Goal: Transaction & Acquisition: Purchase product/service

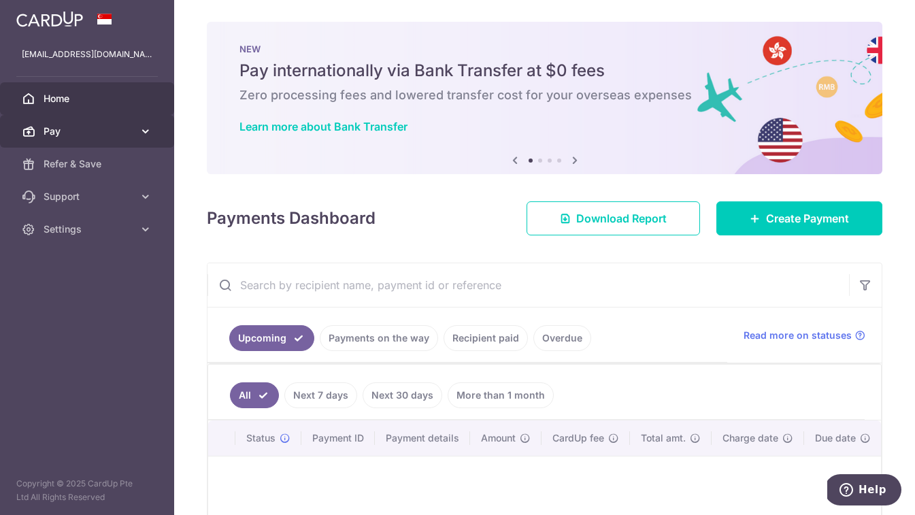
click at [148, 130] on icon at bounding box center [146, 131] width 14 height 14
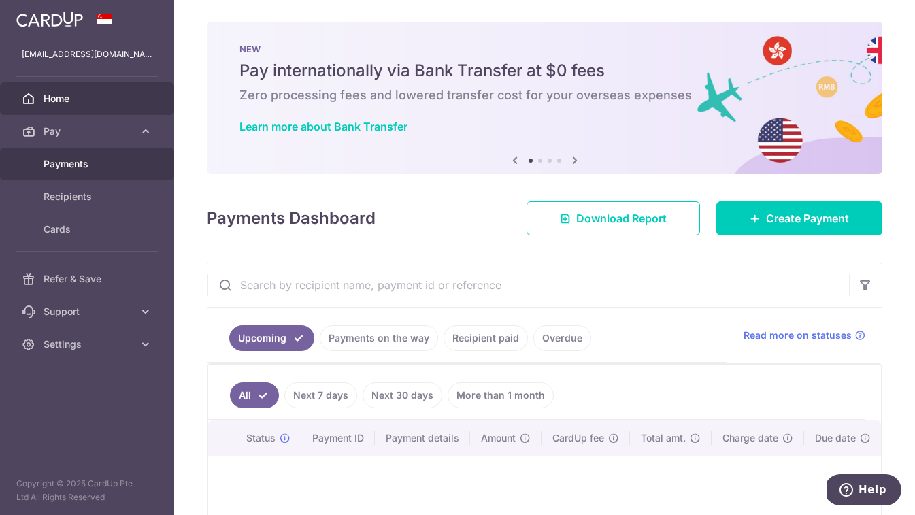
click at [91, 167] on span "Payments" at bounding box center [89, 164] width 90 height 14
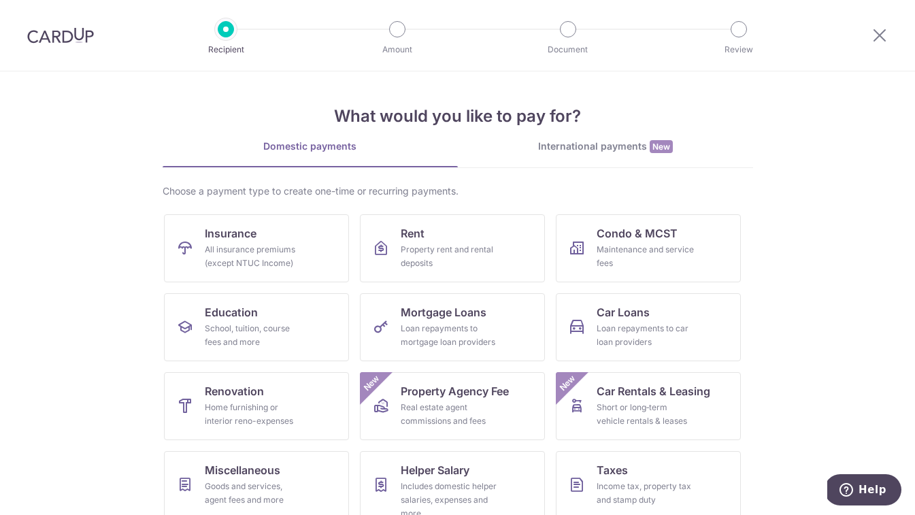
click at [71, 31] on img at bounding box center [60, 35] width 67 height 16
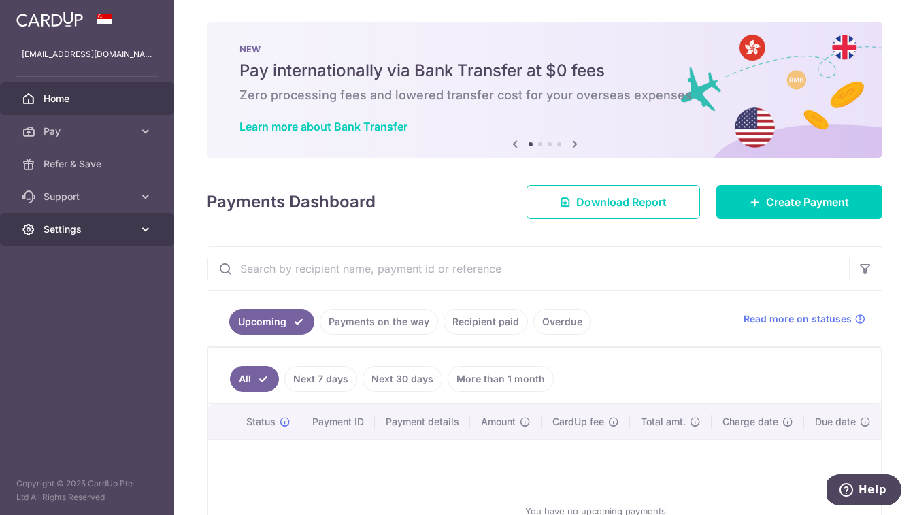
click at [145, 225] on icon at bounding box center [146, 229] width 14 height 14
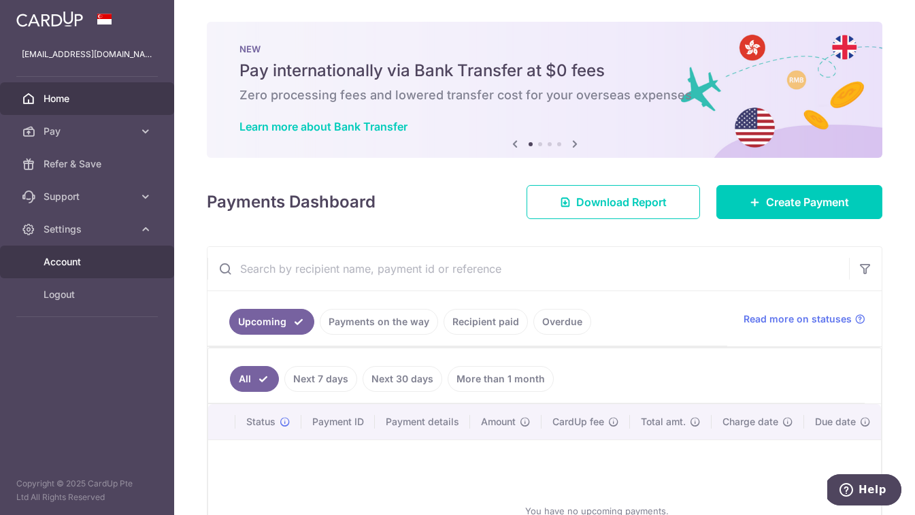
click at [74, 261] on span "Account" at bounding box center [89, 262] width 90 height 14
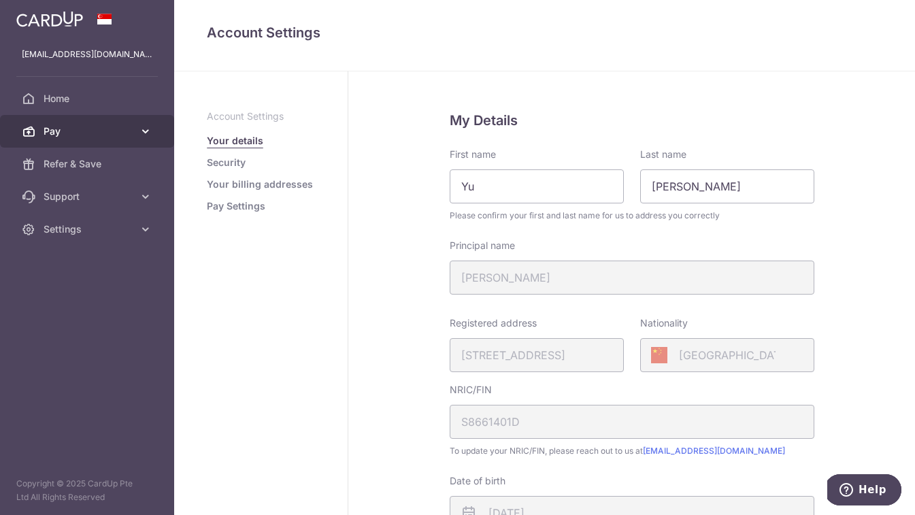
click at [90, 132] on span "Pay" at bounding box center [89, 131] width 90 height 14
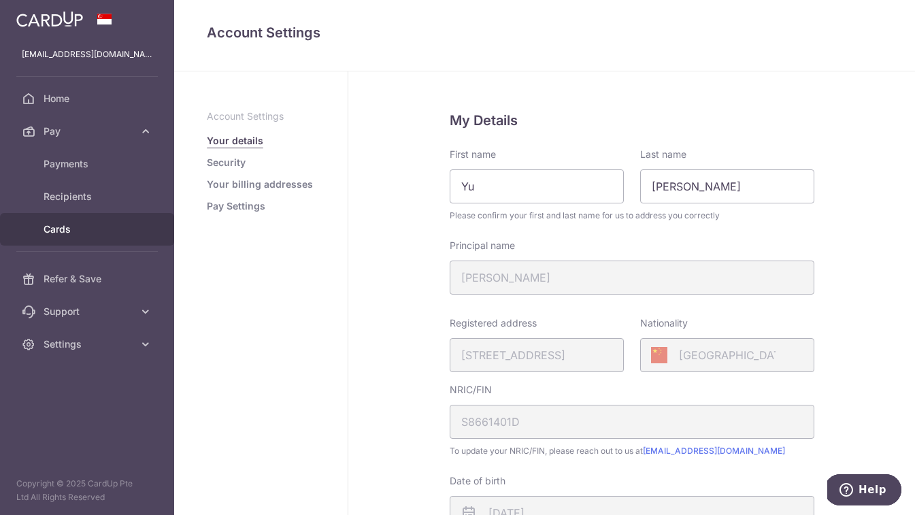
click at [72, 228] on span "Cards" at bounding box center [89, 229] width 90 height 14
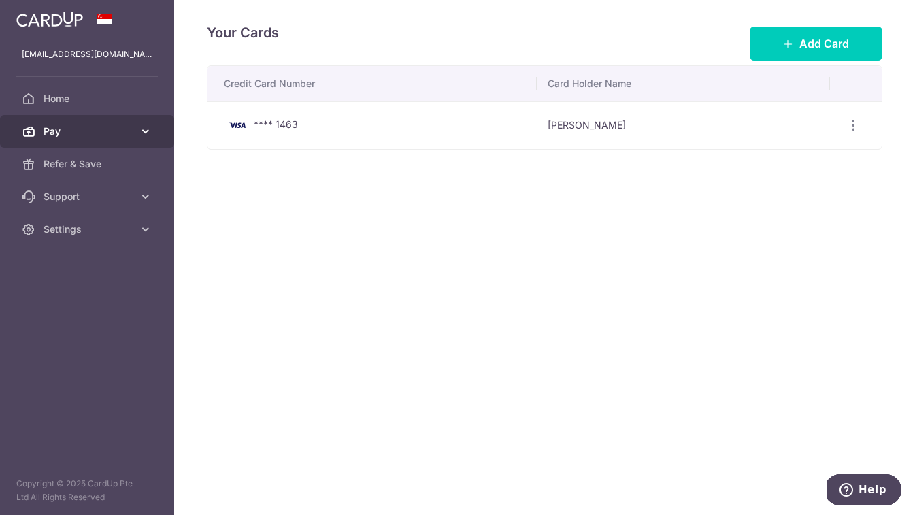
click at [95, 139] on link "Pay" at bounding box center [87, 131] width 174 height 33
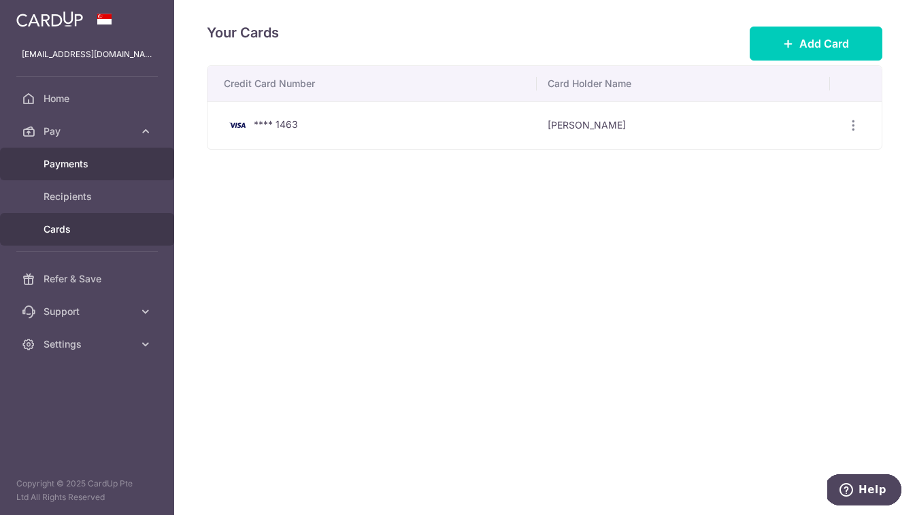
click at [85, 163] on span "Payments" at bounding box center [89, 164] width 90 height 14
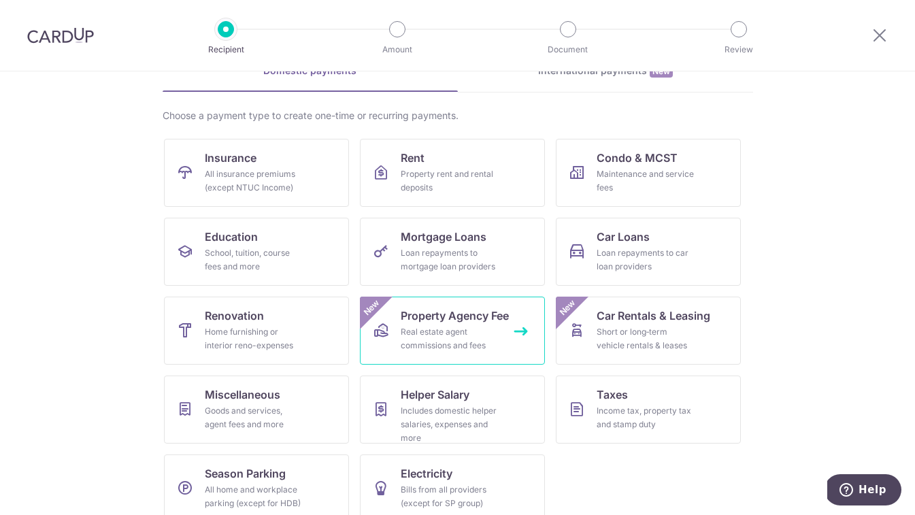
scroll to position [94, 0]
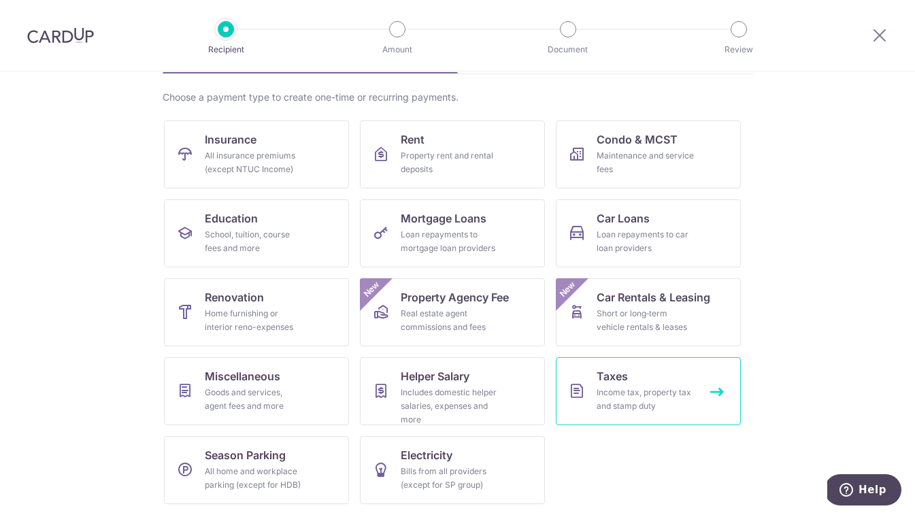
click at [618, 382] on span "Taxes" at bounding box center [612, 376] width 31 height 16
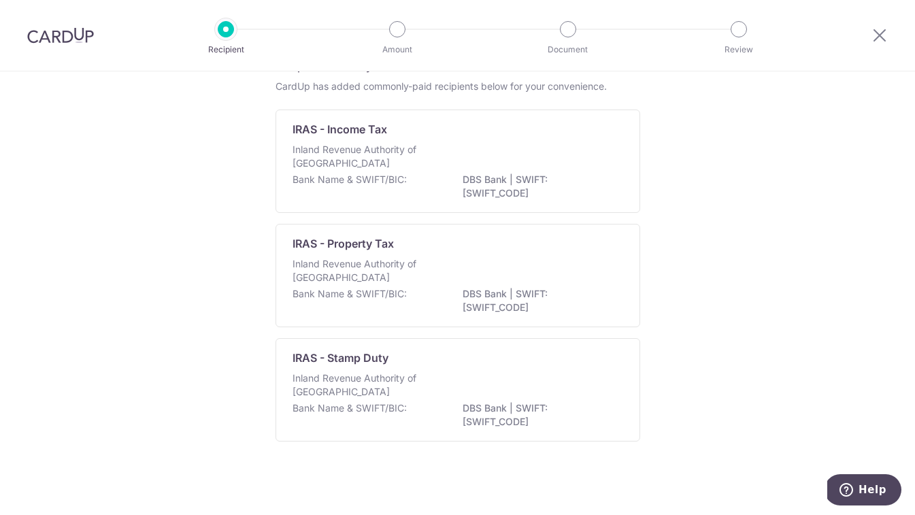
scroll to position [78, 0]
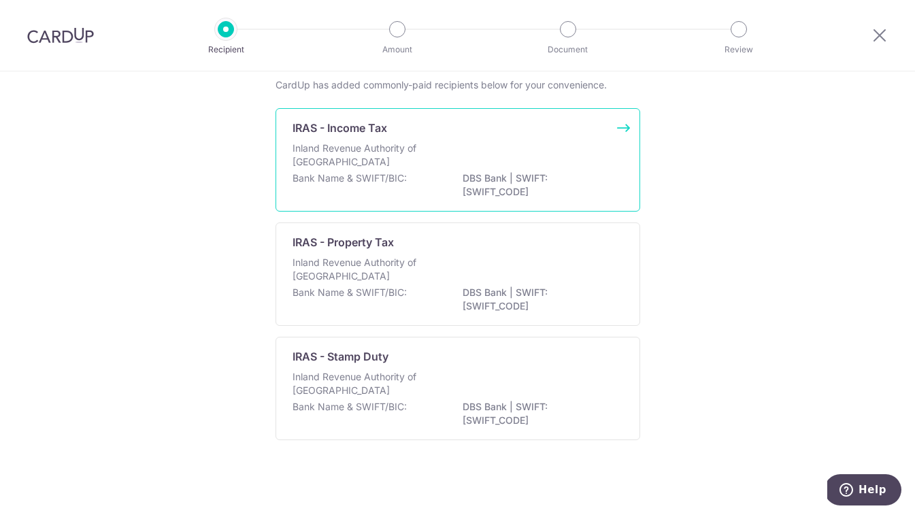
click at [499, 163] on div "Inland Revenue Authority of Singapore" at bounding box center [457, 156] width 331 height 30
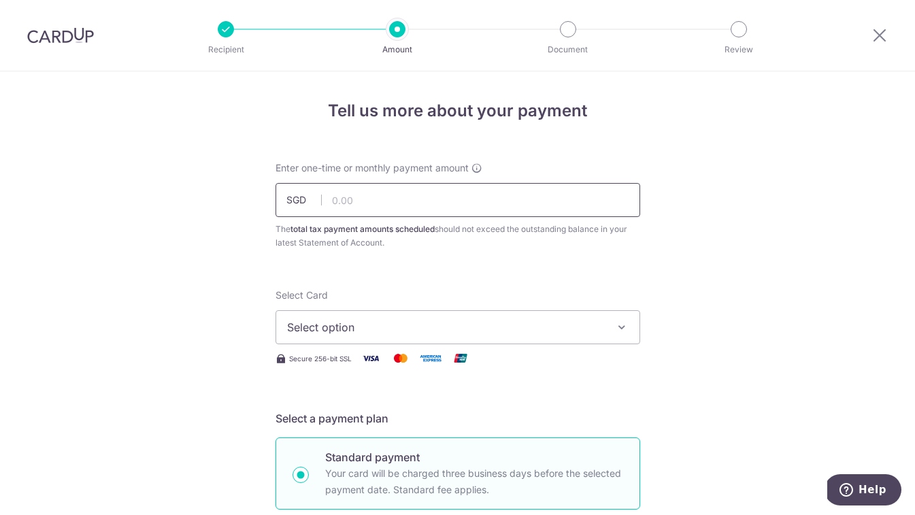
click at [367, 206] on input "text" at bounding box center [457, 200] width 365 height 34
type input "2,285.92"
click at [453, 322] on span "Select option" at bounding box center [445, 327] width 317 height 16
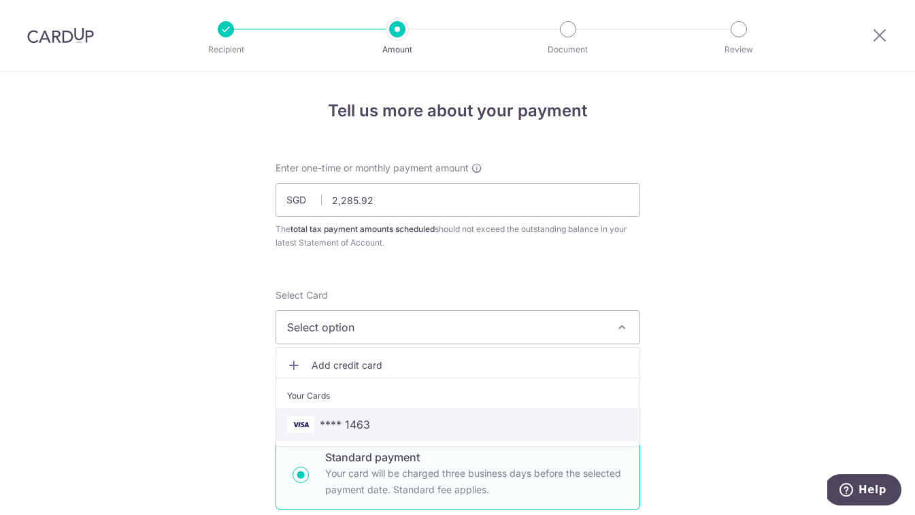
click at [385, 422] on span "**** 1463" at bounding box center [457, 424] width 341 height 16
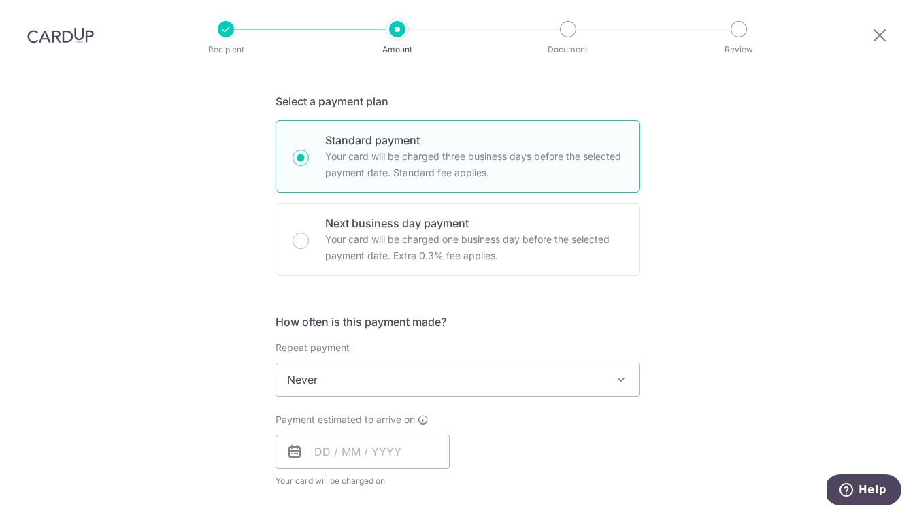
scroll to position [321, 0]
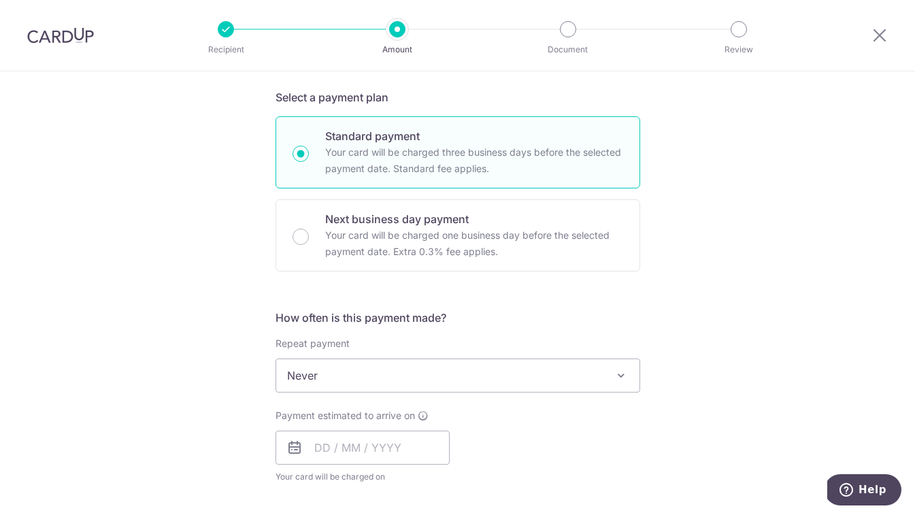
click at [399, 375] on span "Never" at bounding box center [457, 375] width 363 height 33
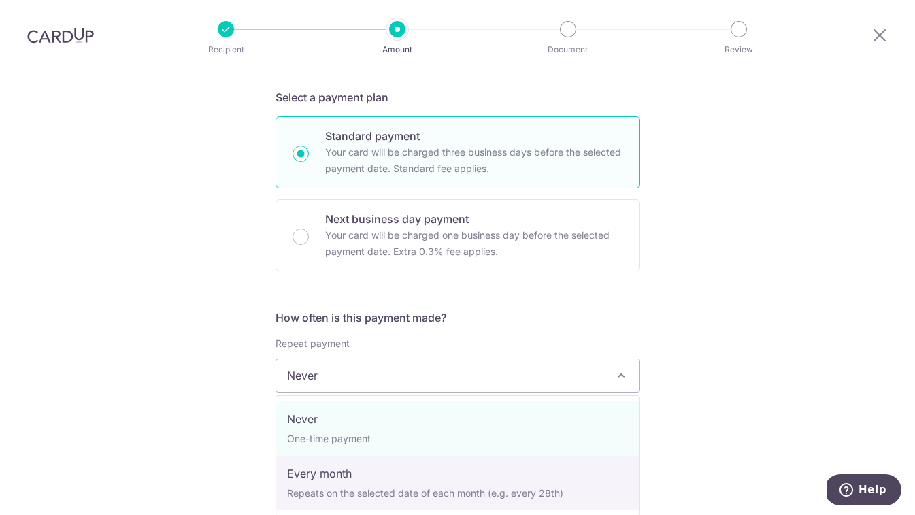
select select "3"
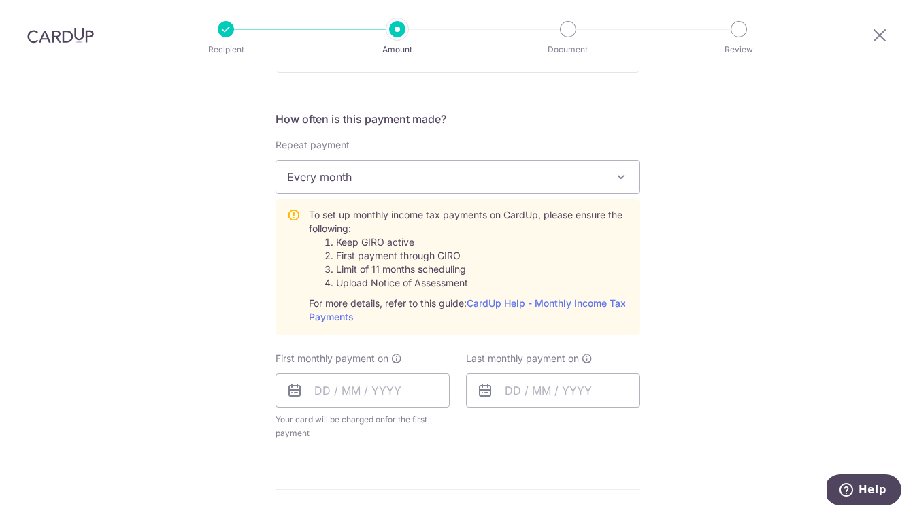
scroll to position [525, 0]
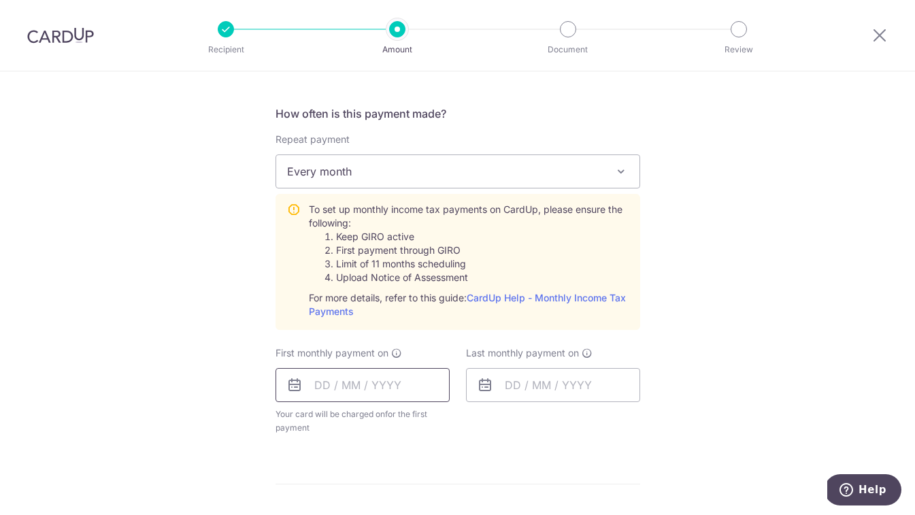
click at [378, 384] on input "text" at bounding box center [362, 385] width 174 height 34
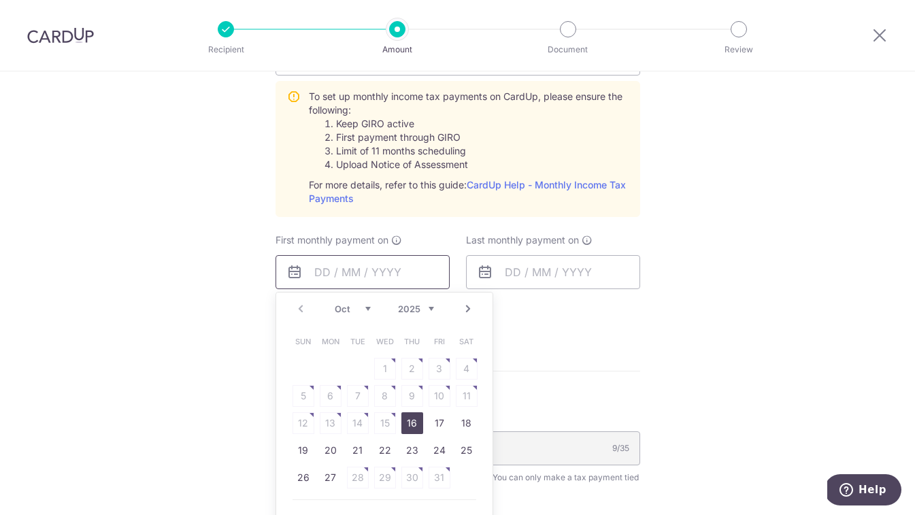
scroll to position [639, 0]
click at [602, 363] on form "Enter one-time or monthly payment amount SGD 2,285.92 2285.92 The total tax pay…" at bounding box center [457, 154] width 365 height 1264
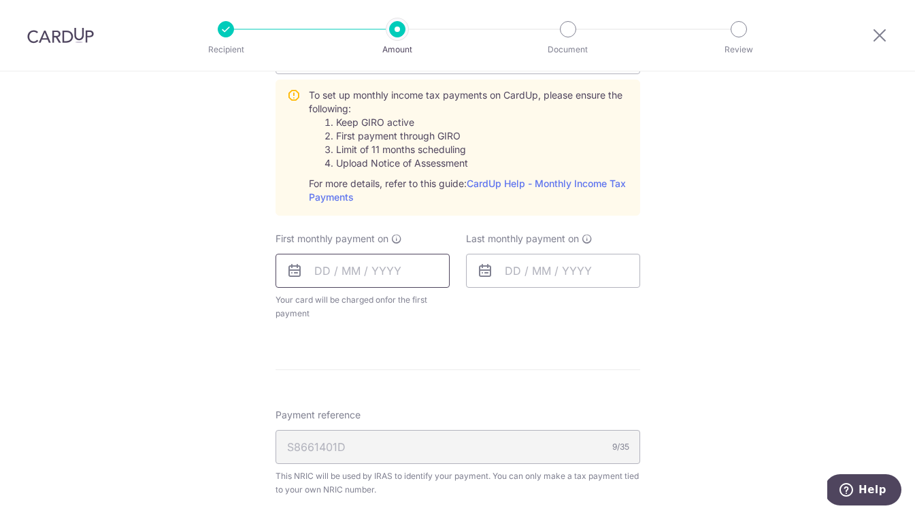
click at [388, 265] on input "text" at bounding box center [362, 271] width 174 height 34
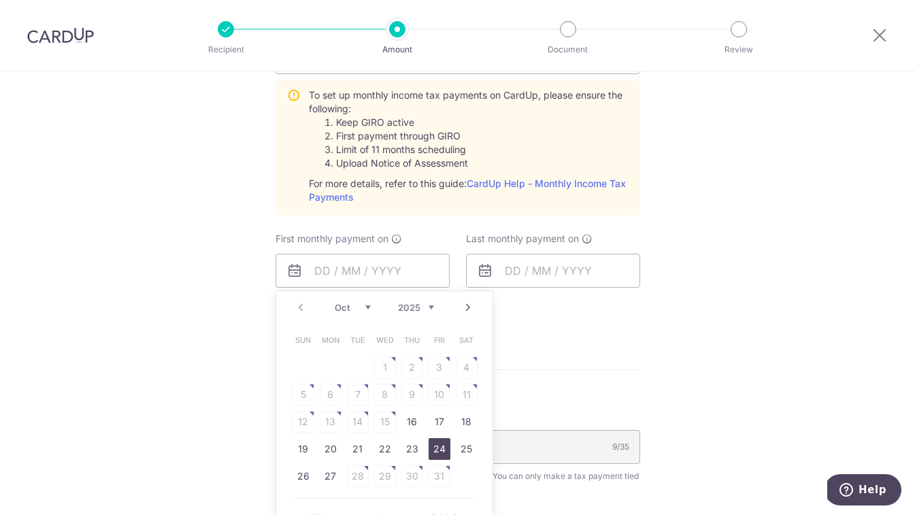
click at [441, 454] on link "24" at bounding box center [440, 449] width 22 height 22
type input "24/10/2025"
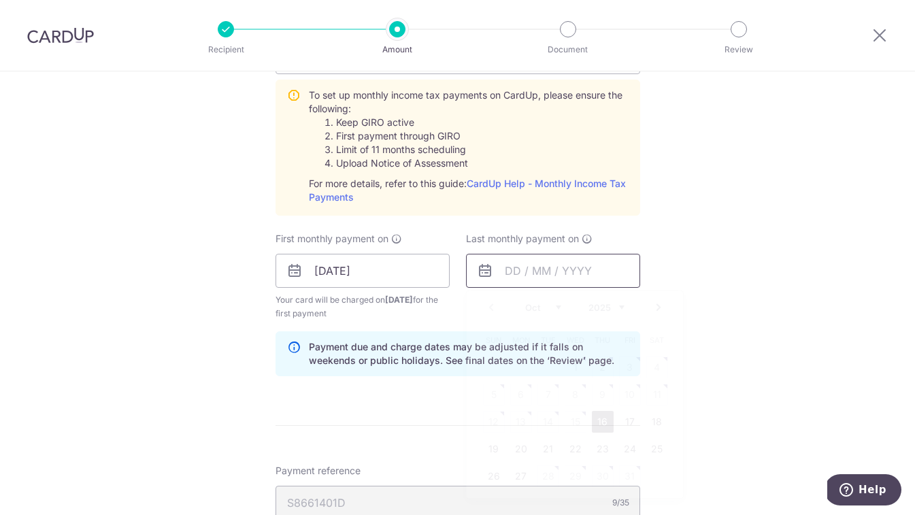
click at [528, 275] on input "text" at bounding box center [553, 271] width 174 height 34
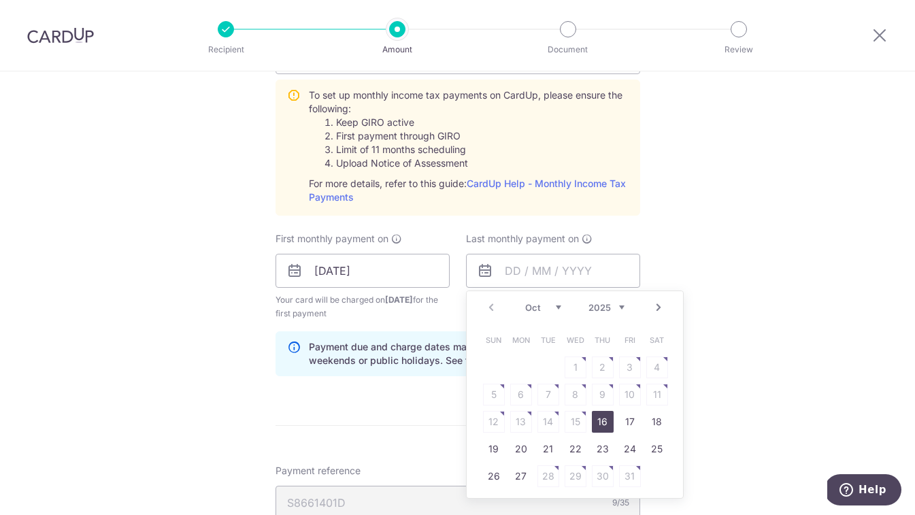
click at [660, 309] on link "Next" at bounding box center [658, 307] width 16 height 16
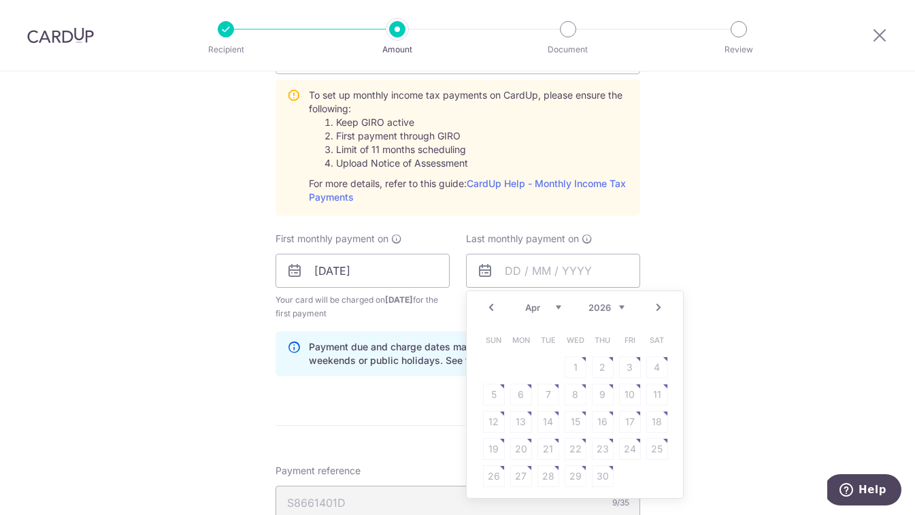
click at [631, 447] on table "Sun Mon Tue Wed Thu Fri Sat 1 2 3 4 5 6 7 8 9 10 11 12 13 14 15 16 17 18 19 20 …" at bounding box center [575, 407] width 190 height 163
click at [618, 399] on table "Sun Mon Tue Wed Thu Fri Sat 1 2 3 4 5 6 7 8 9 10 11 12 13 14 15 16 17 18 19 20 …" at bounding box center [575, 407] width 190 height 163
click at [491, 307] on link "Prev" at bounding box center [491, 307] width 16 height 16
click at [578, 448] on link "25" at bounding box center [576, 449] width 22 height 22
type input "25/03/2026"
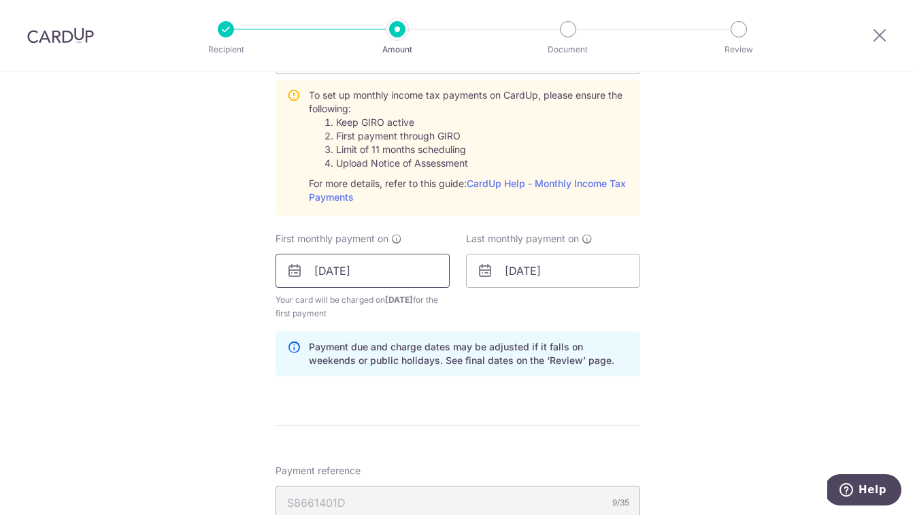
click at [372, 266] on input "24/10/2025" at bounding box center [362, 271] width 174 height 34
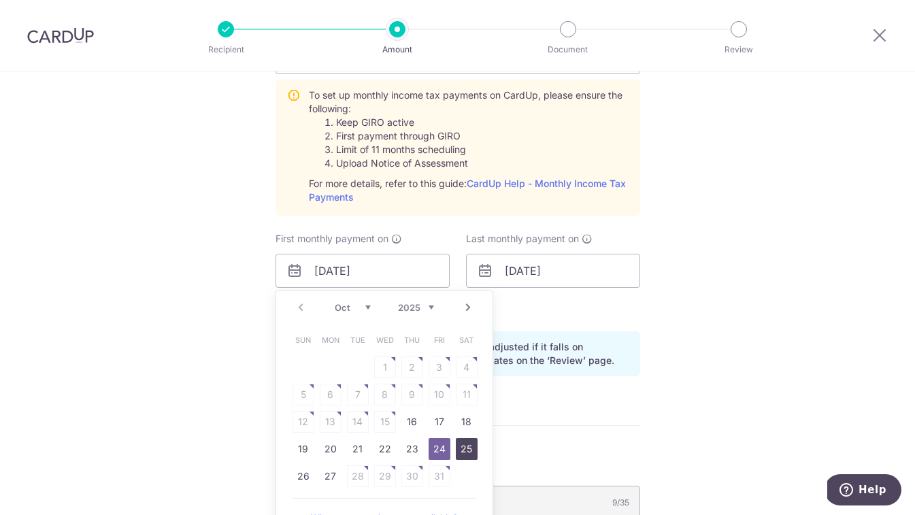
click at [469, 447] on link "25" at bounding box center [467, 449] width 22 height 22
type input "25/10/2025"
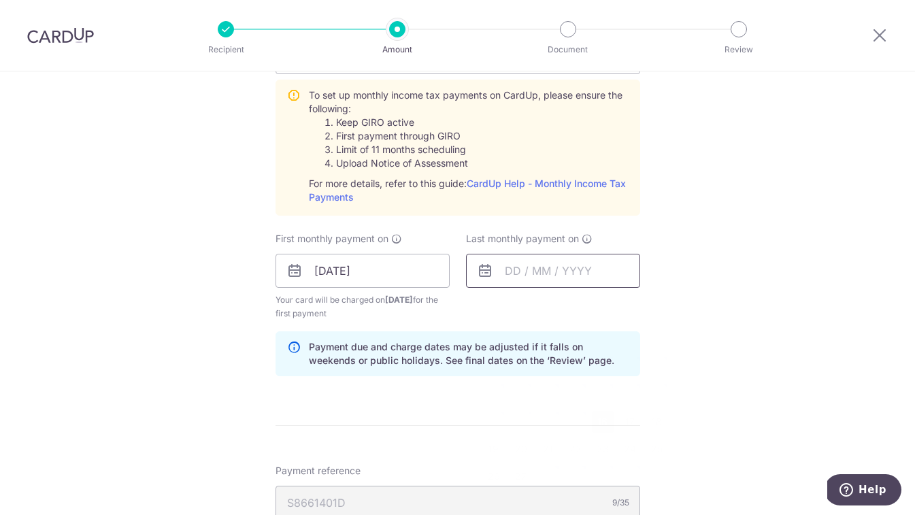
click at [529, 270] on input "text" at bounding box center [553, 271] width 174 height 34
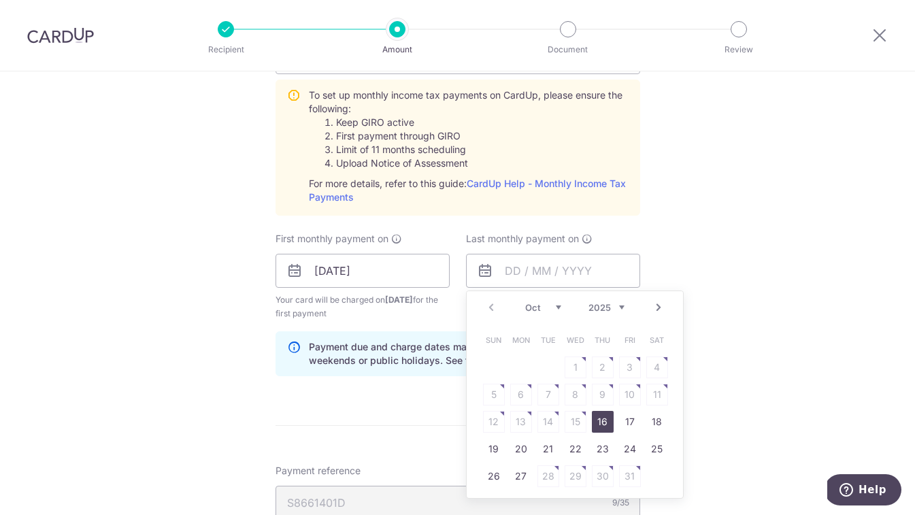
click at [658, 308] on link "Next" at bounding box center [658, 307] width 16 height 16
click at [574, 450] on link "25" at bounding box center [576, 449] width 22 height 22
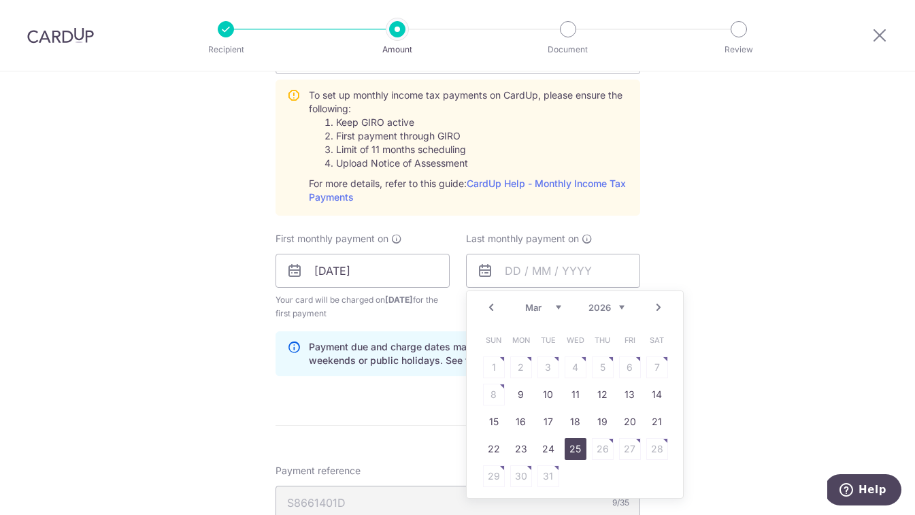
type input "25/03/2026"
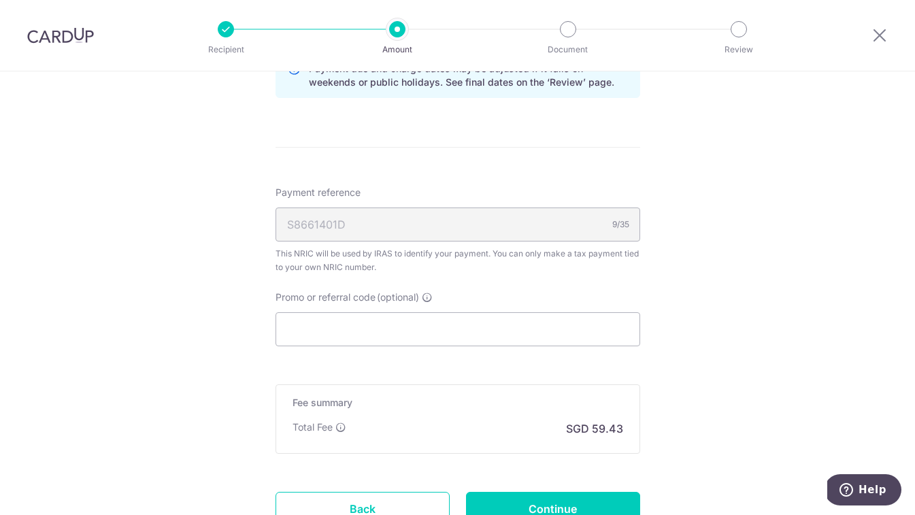
scroll to position [919, 0]
click at [449, 323] on input "Promo or referral code (optional)" at bounding box center [457, 328] width 365 height 34
paste input "WENGKINCALVINC91"
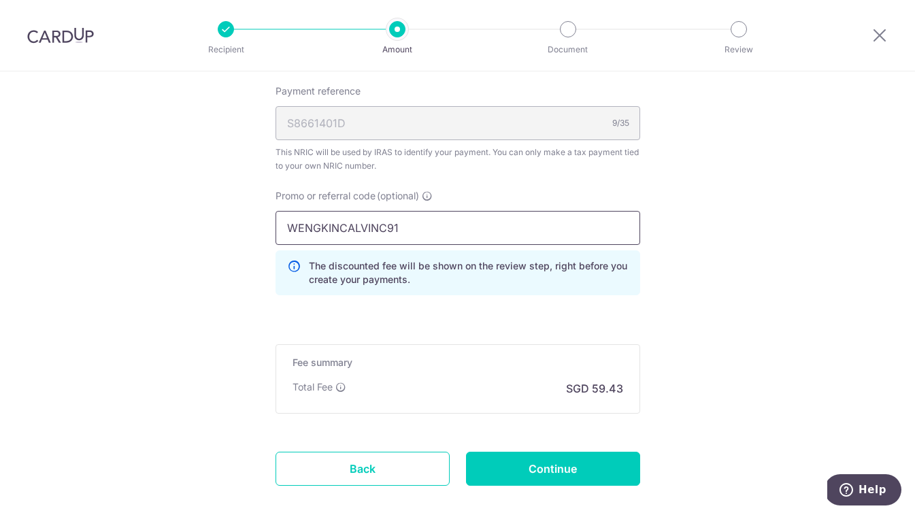
scroll to position [1058, 0]
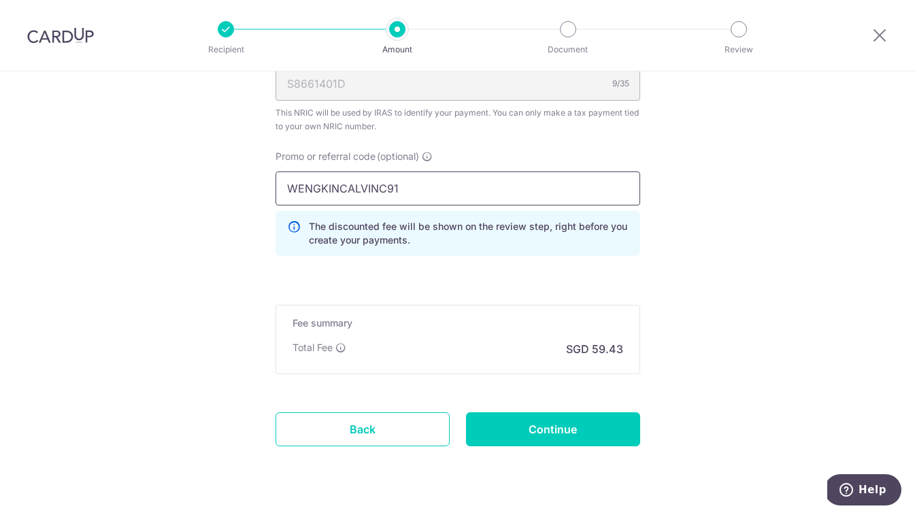
type input "WENGKINCALVINC91"
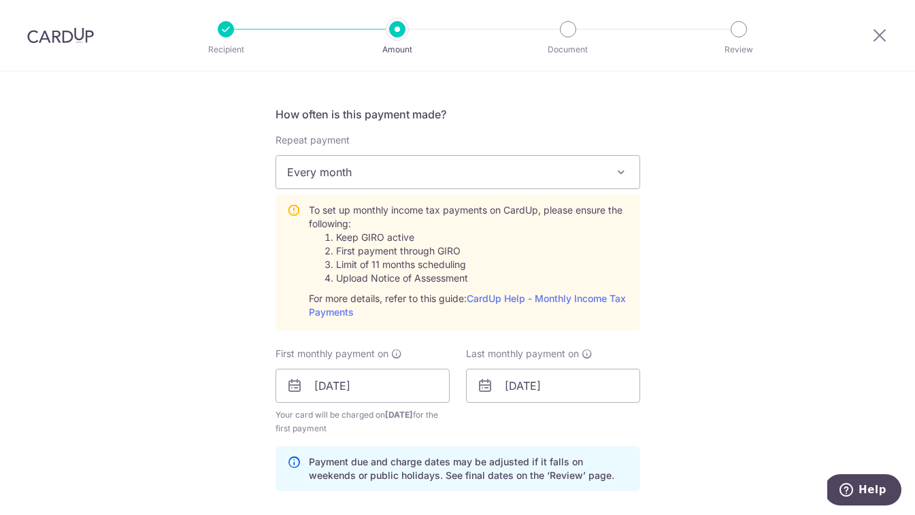
scroll to position [572, 0]
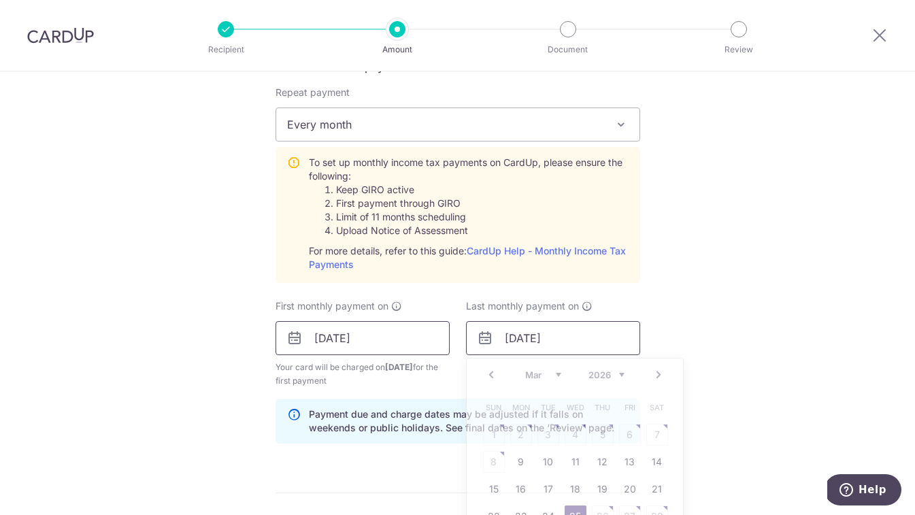
drag, startPoint x: 582, startPoint y: 337, endPoint x: 397, endPoint y: 334, distance: 185.7
click at [397, 335] on div "First monthly payment on 25/10/2025 Your card will be charged on 21/10/2025 for…" at bounding box center [457, 343] width 381 height 88
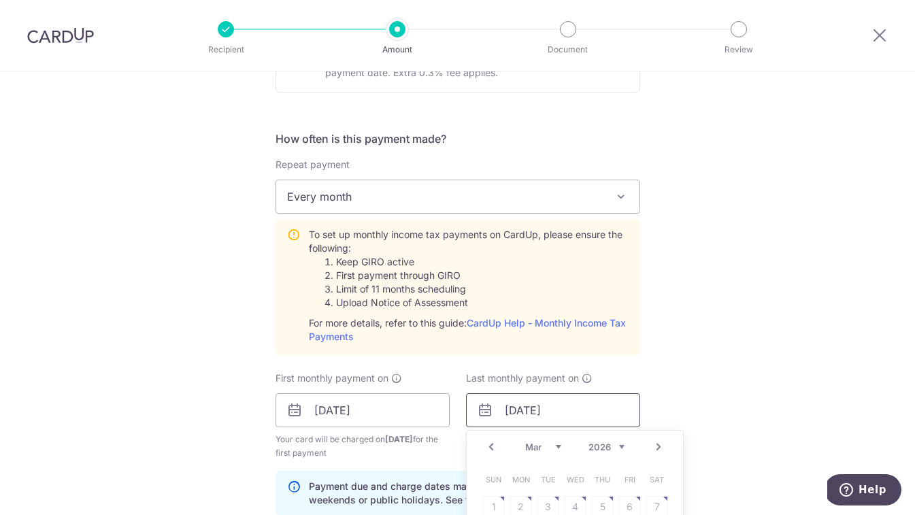
scroll to position [501, 0]
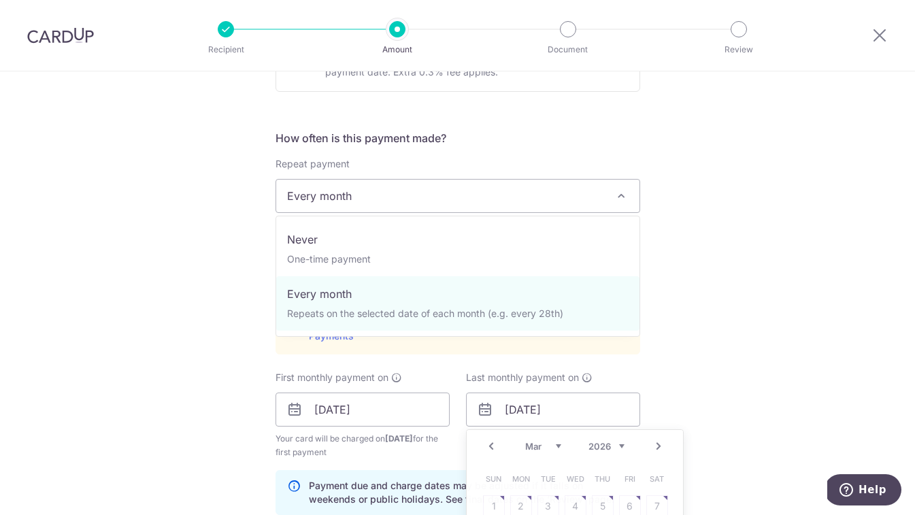
click at [584, 197] on span "Every month" at bounding box center [457, 196] width 363 height 33
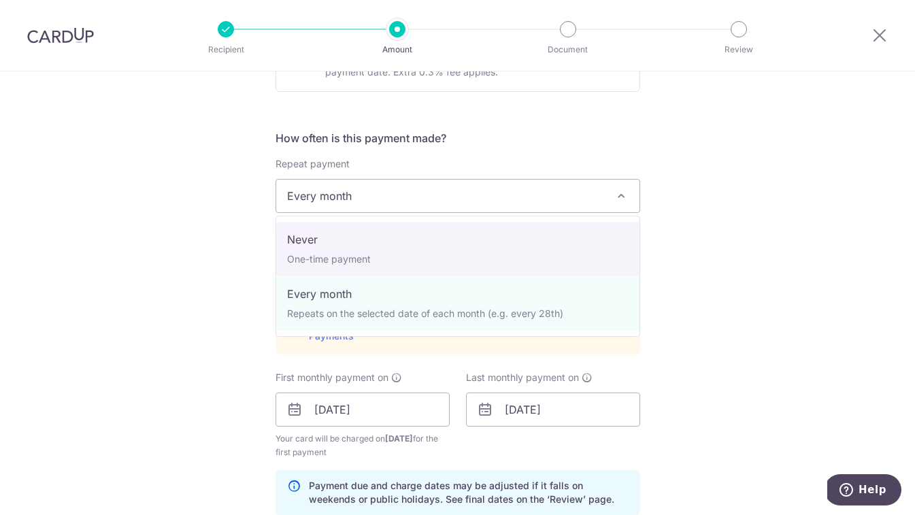
select select "1"
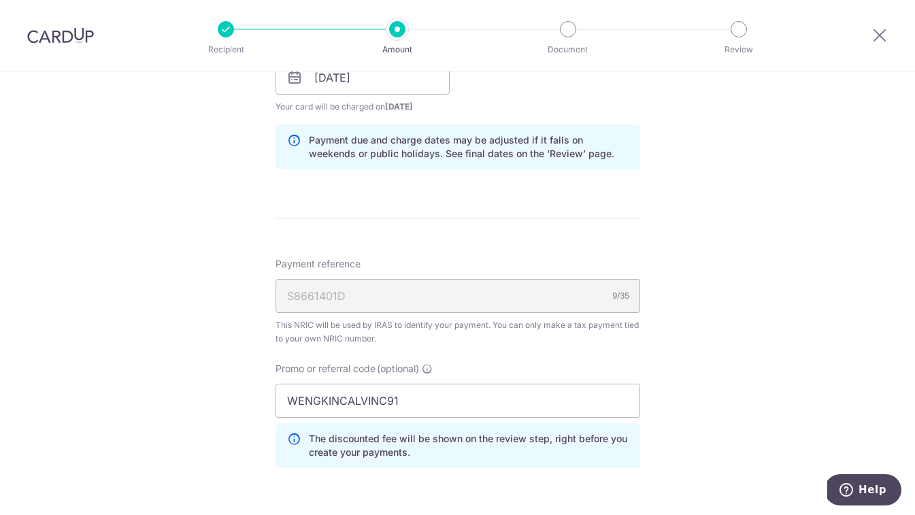
scroll to position [694, 0]
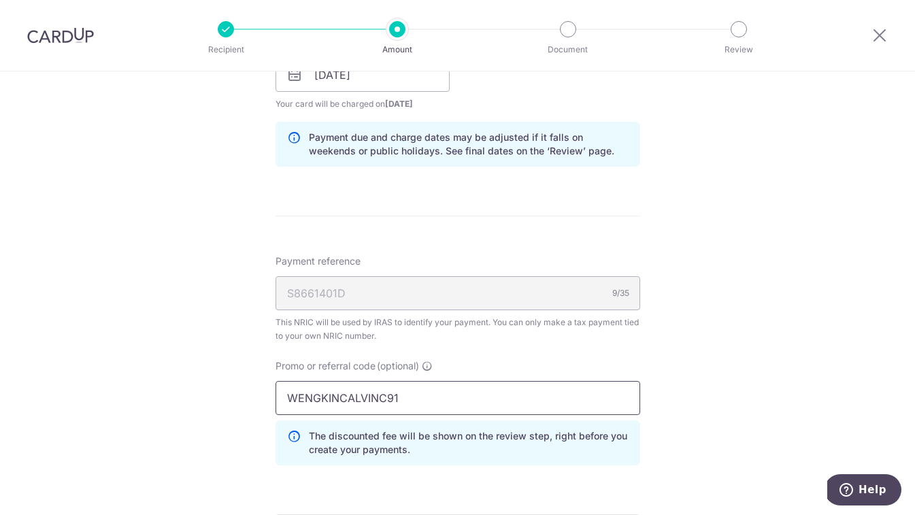
click at [424, 394] on input "WENGKINCALVINC91" at bounding box center [457, 398] width 365 height 34
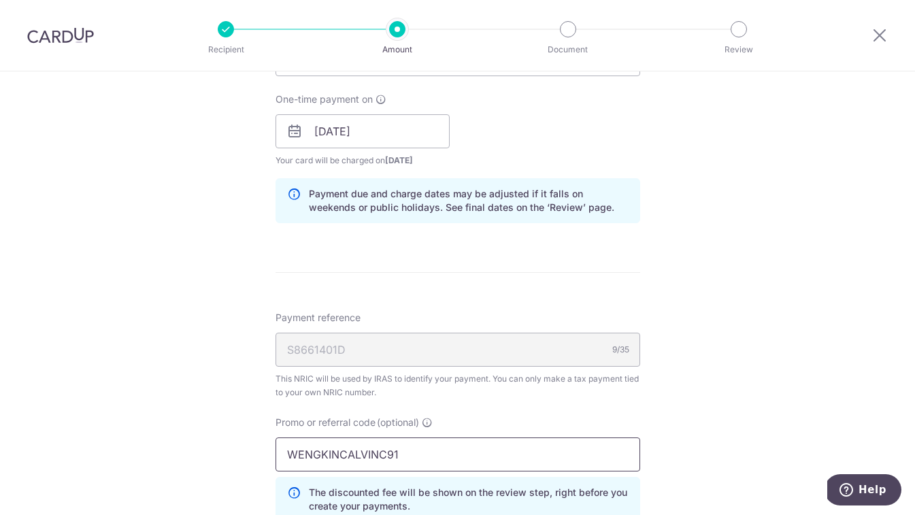
scroll to position [937, 0]
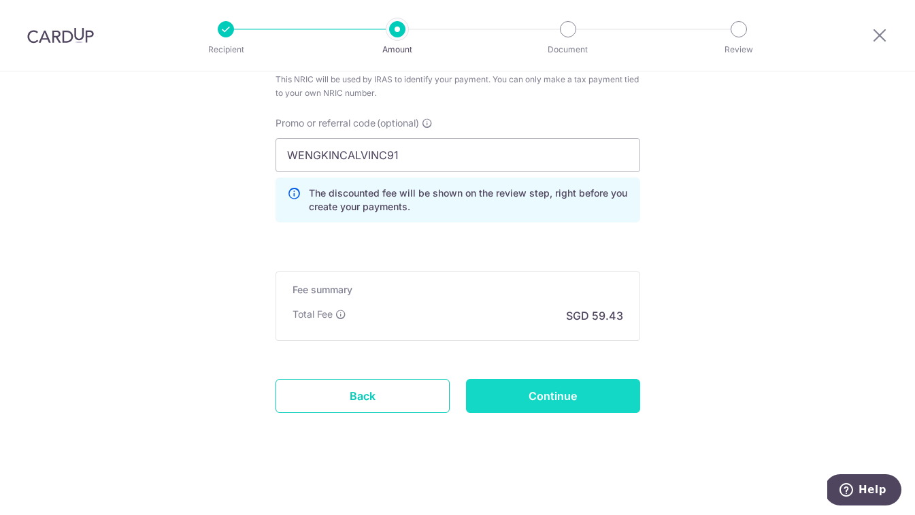
click at [559, 395] on input "Continue" at bounding box center [553, 396] width 174 height 34
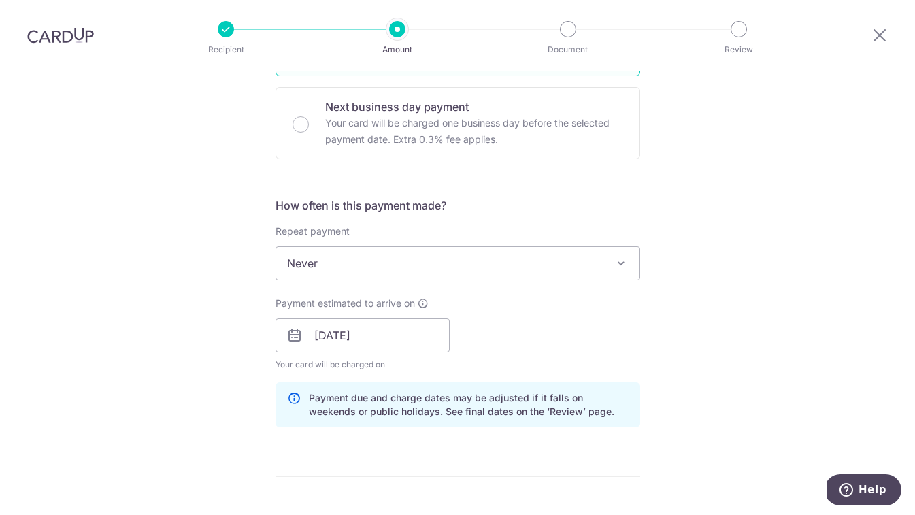
scroll to position [435, 0]
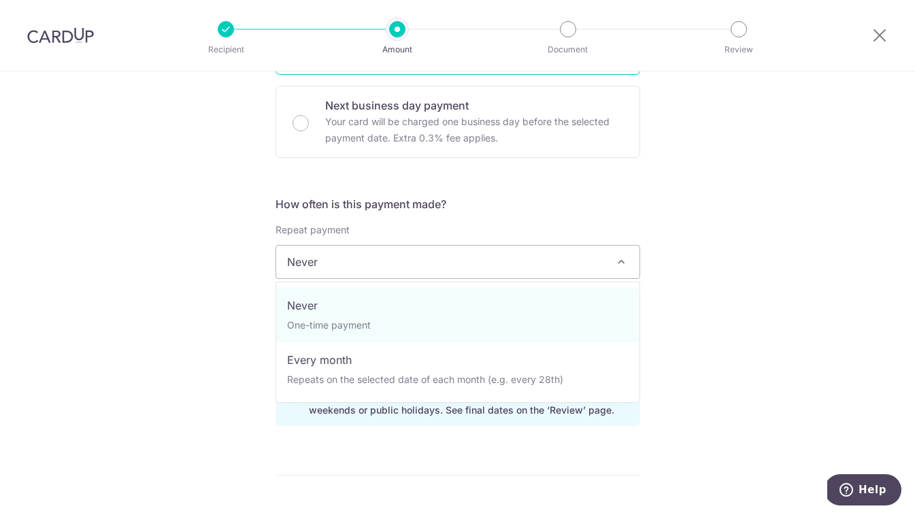
click at [407, 272] on span "Never" at bounding box center [457, 262] width 363 height 33
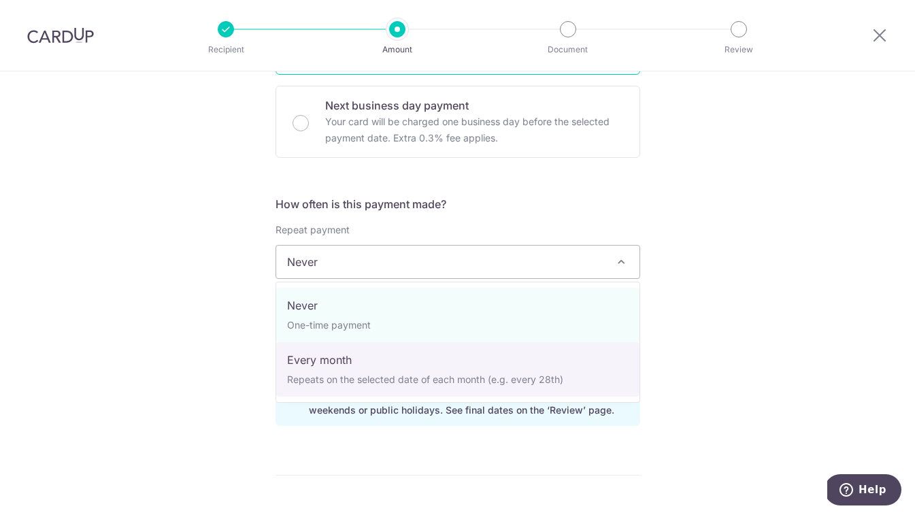
select select "3"
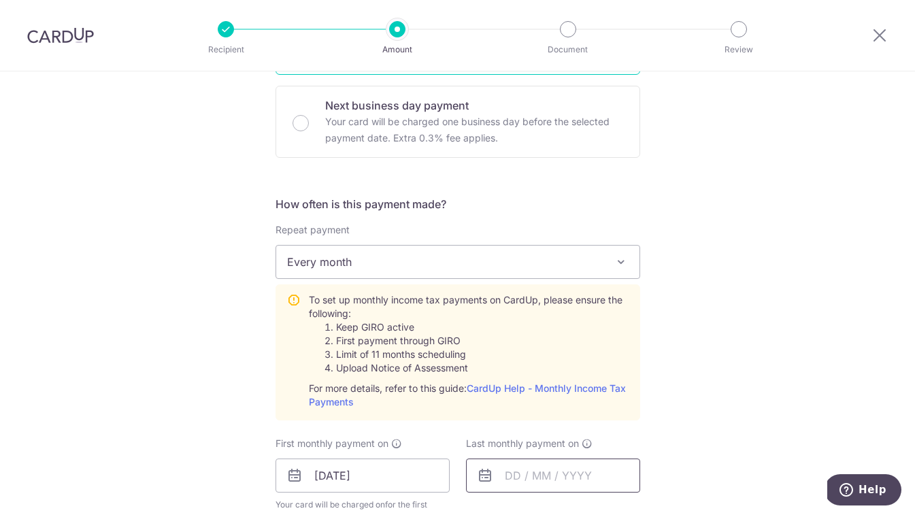
click at [552, 482] on input "text" at bounding box center [553, 475] width 174 height 34
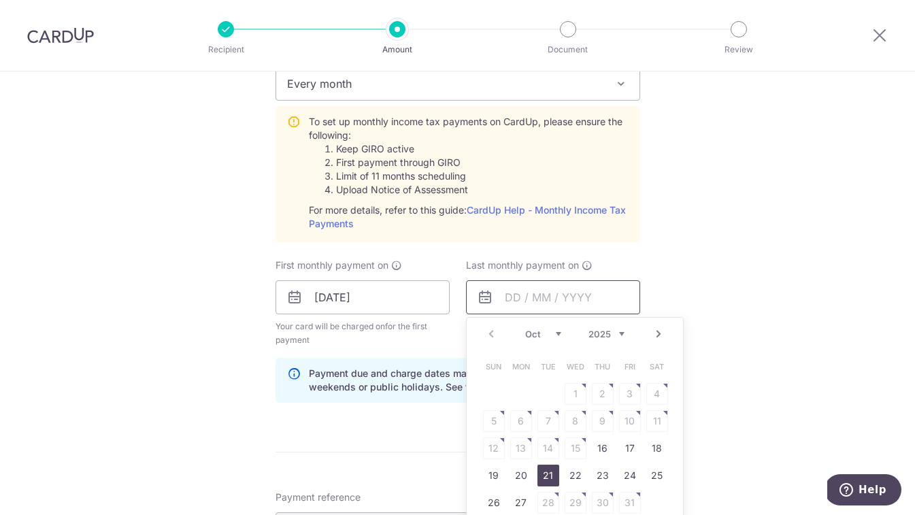
scroll to position [624, 0]
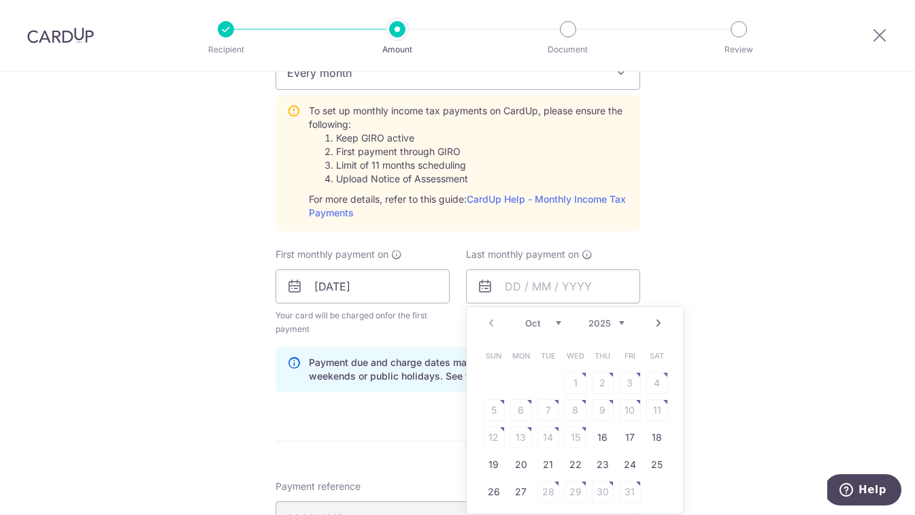
click at [656, 318] on link "Next" at bounding box center [658, 323] width 16 height 16
click at [607, 465] on link "25" at bounding box center [603, 465] width 22 height 22
type input "25/12/2025"
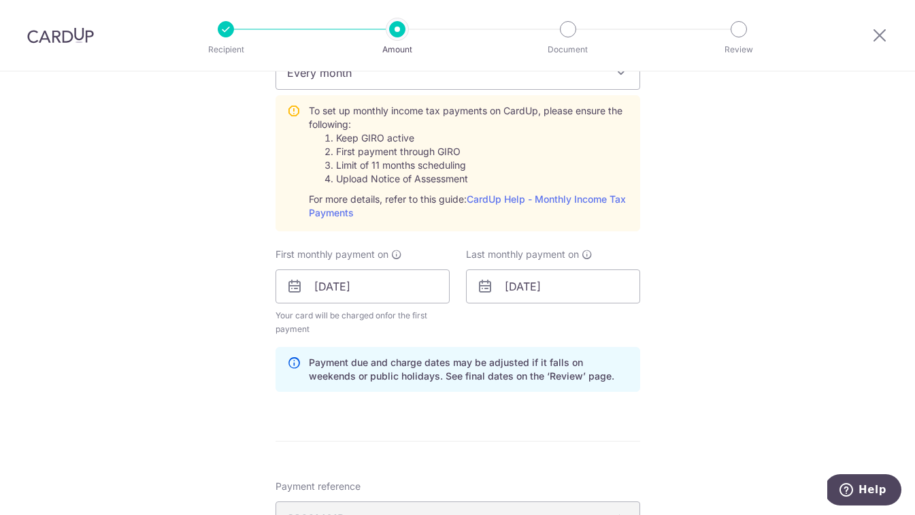
click at [721, 348] on div "Tell us more about your payment Enter one-time or monthly payment amount SGD 2,…" at bounding box center [457, 225] width 915 height 1554
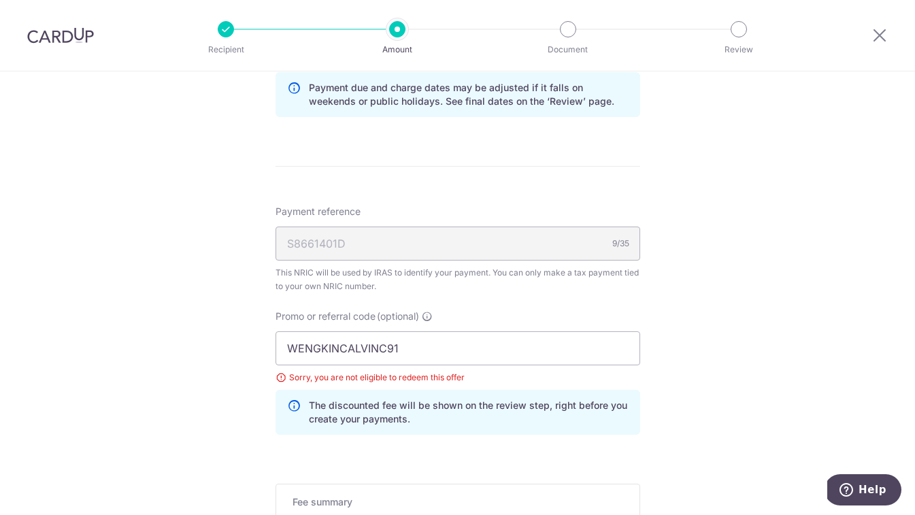
scroll to position [905, 0]
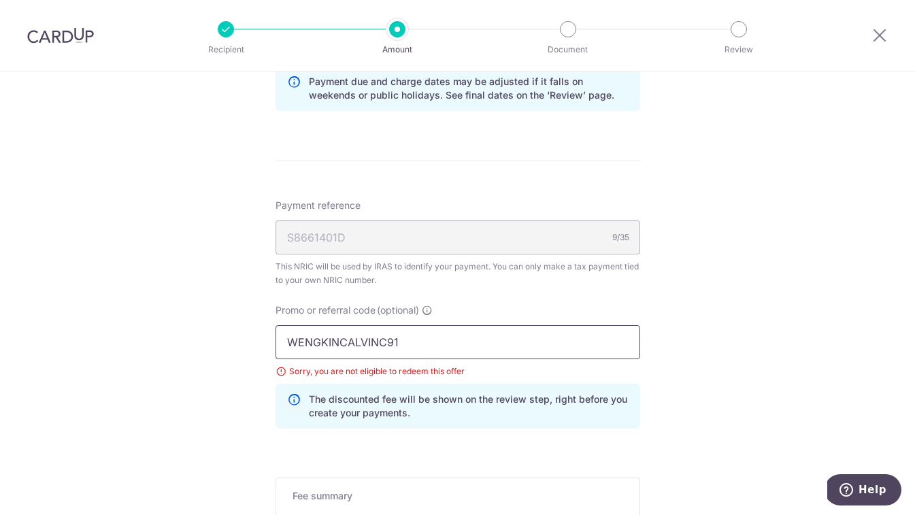
drag, startPoint x: 445, startPoint y: 345, endPoint x: 199, endPoint y: 337, distance: 246.4
paste input "VTAX25R"
type input "VTAX25R"
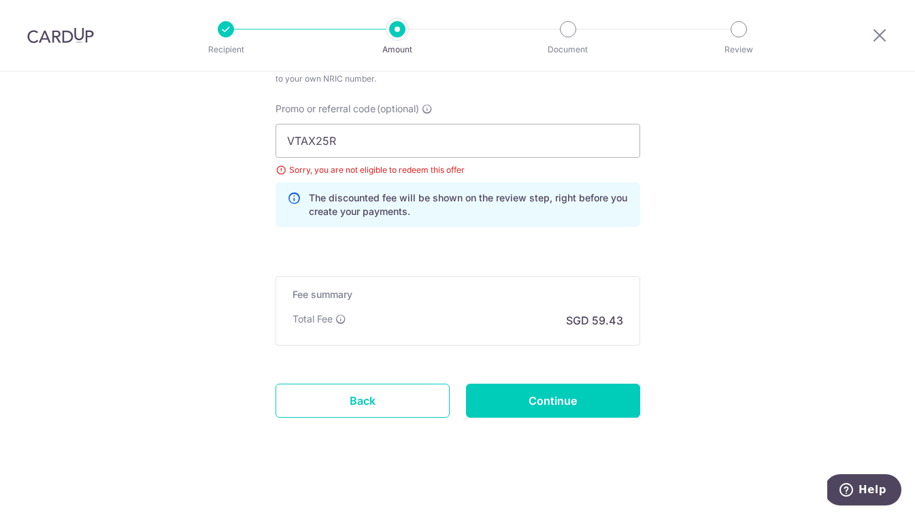
scroll to position [1111, 0]
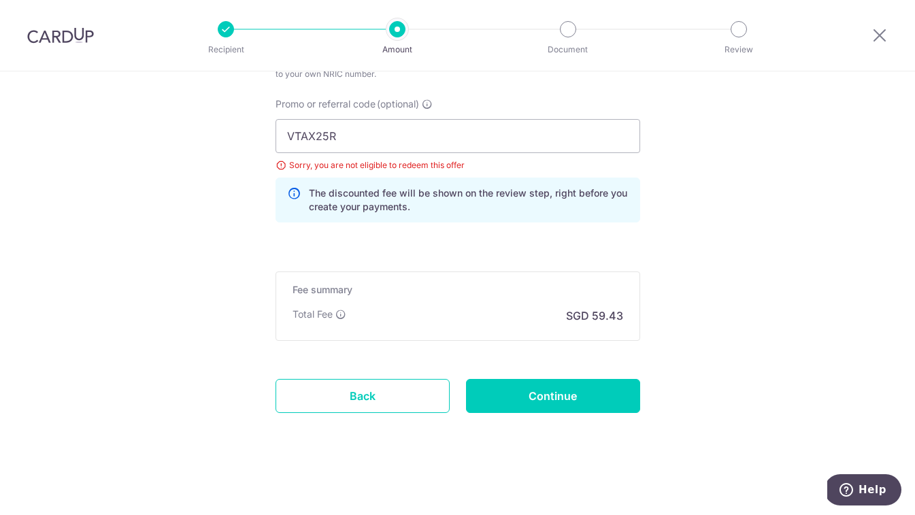
click at [558, 388] on input "Continue" at bounding box center [553, 396] width 174 height 34
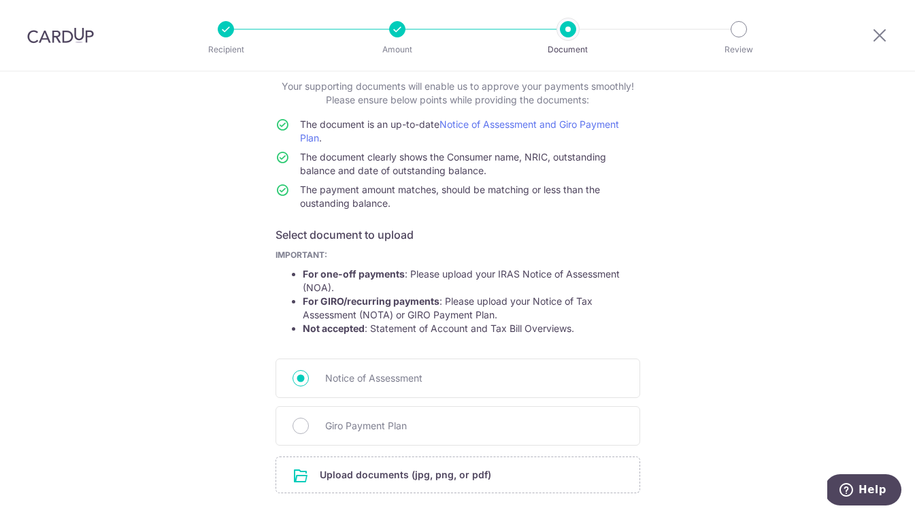
scroll to position [180, 0]
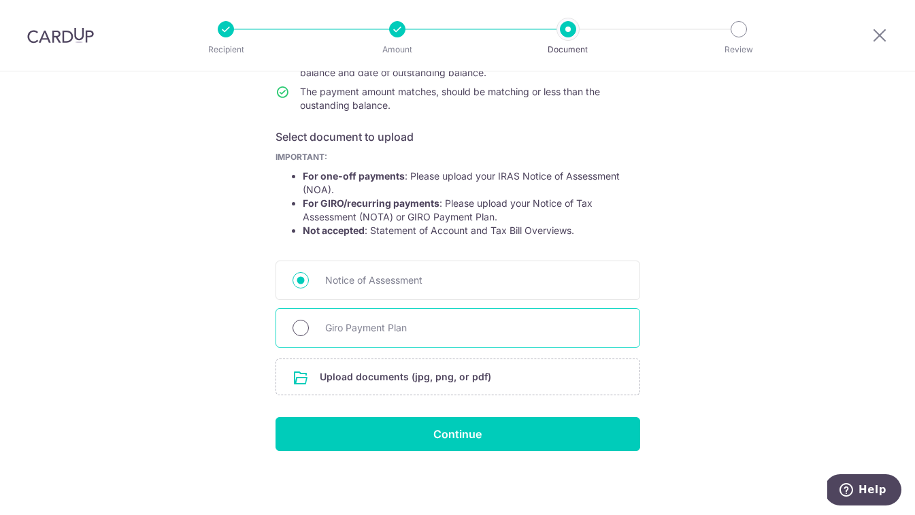
click at [297, 326] on input "Giro Payment Plan" at bounding box center [300, 328] width 16 height 16
radio input "true"
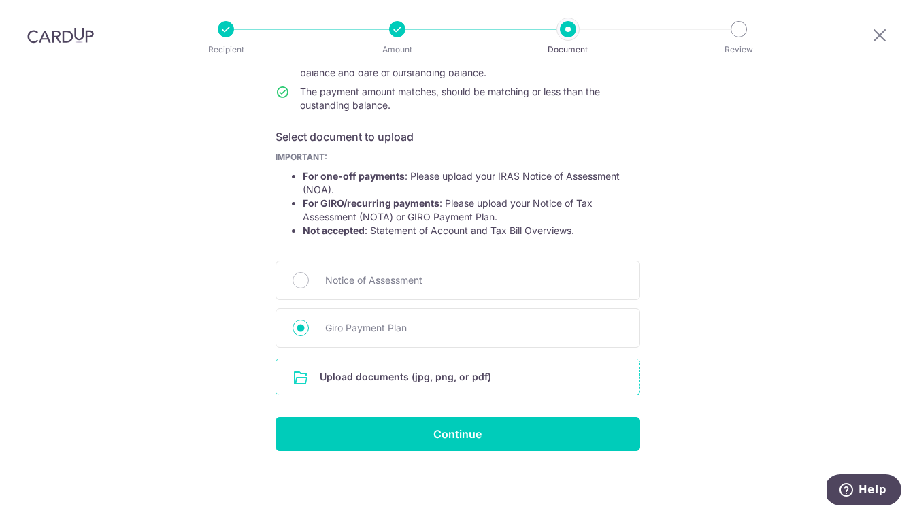
click at [440, 375] on input "file" at bounding box center [457, 376] width 363 height 35
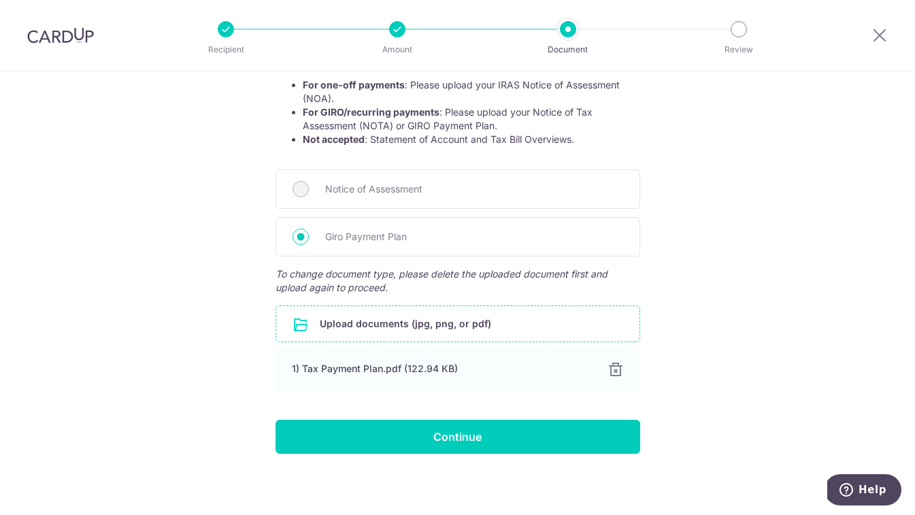
scroll to position [273, 0]
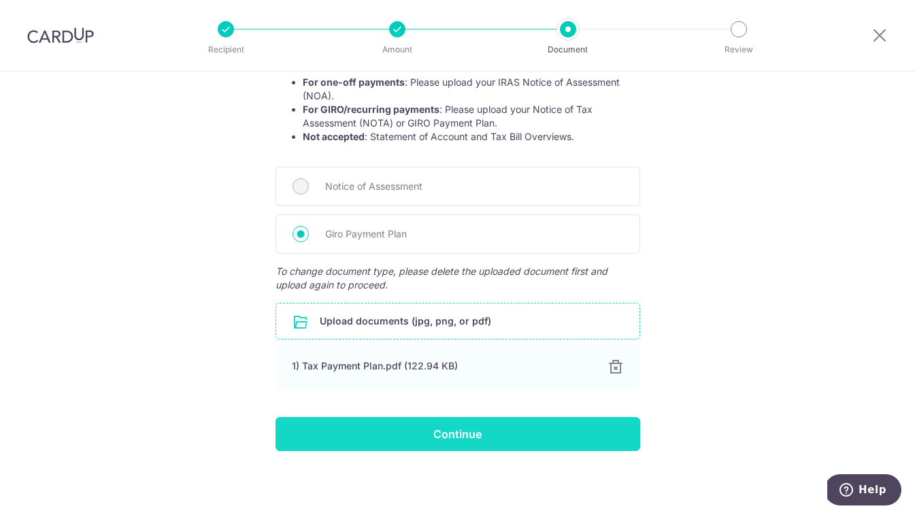
click at [497, 429] on input "Continue" at bounding box center [457, 434] width 365 height 34
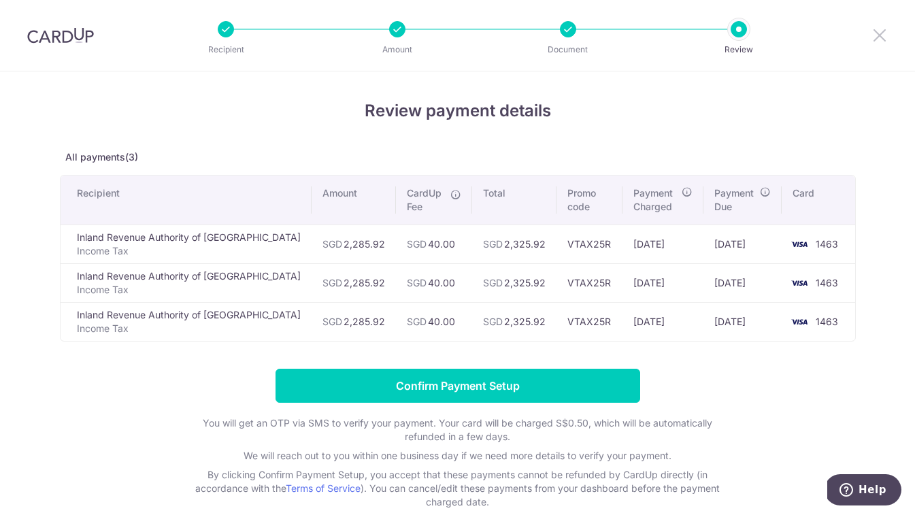
click at [876, 36] on icon at bounding box center [879, 35] width 16 height 17
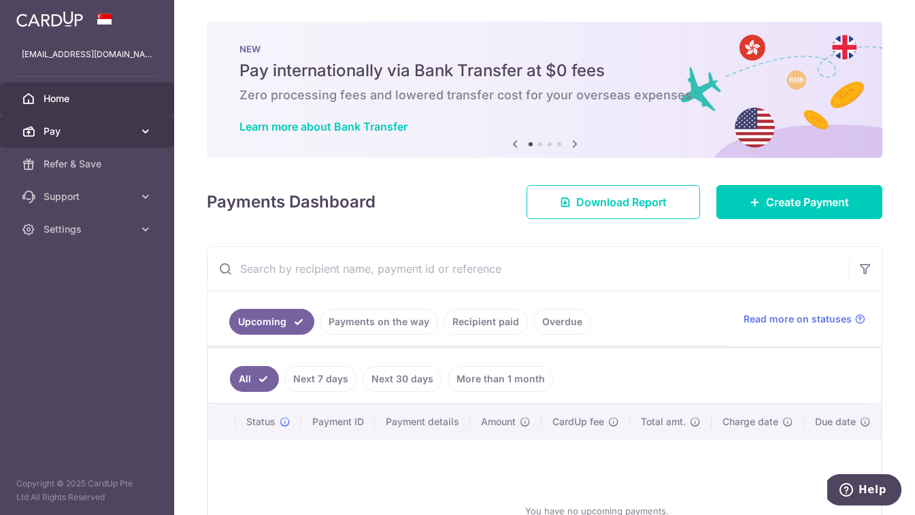
click at [118, 135] on span "Pay" at bounding box center [89, 131] width 90 height 14
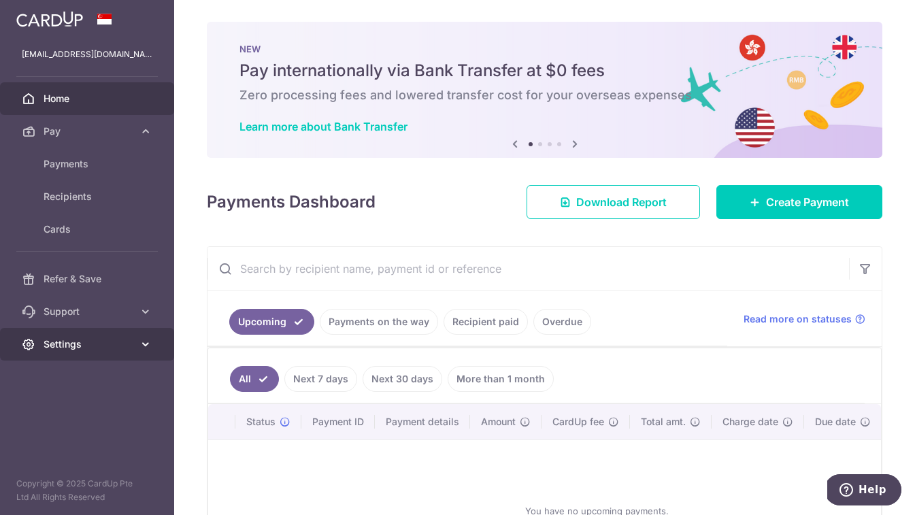
click at [110, 353] on link "Settings" at bounding box center [87, 344] width 174 height 33
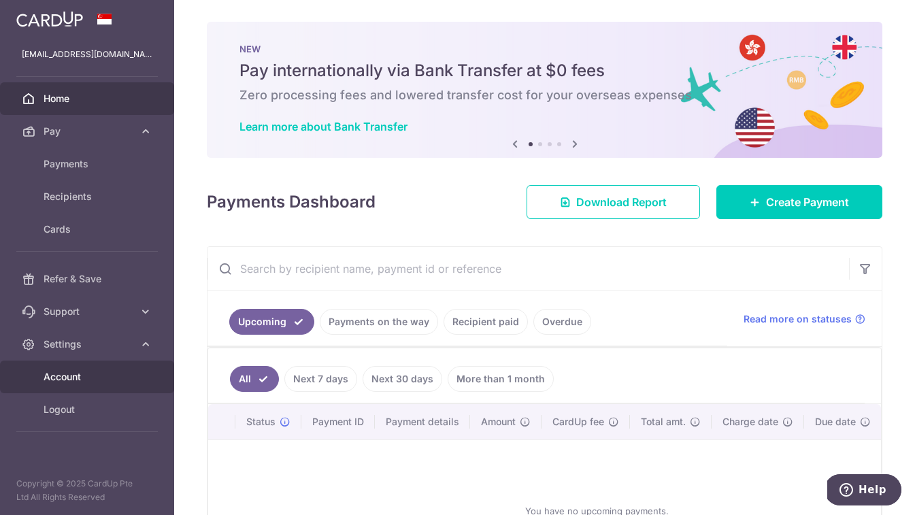
click at [73, 382] on span "Account" at bounding box center [89, 377] width 90 height 14
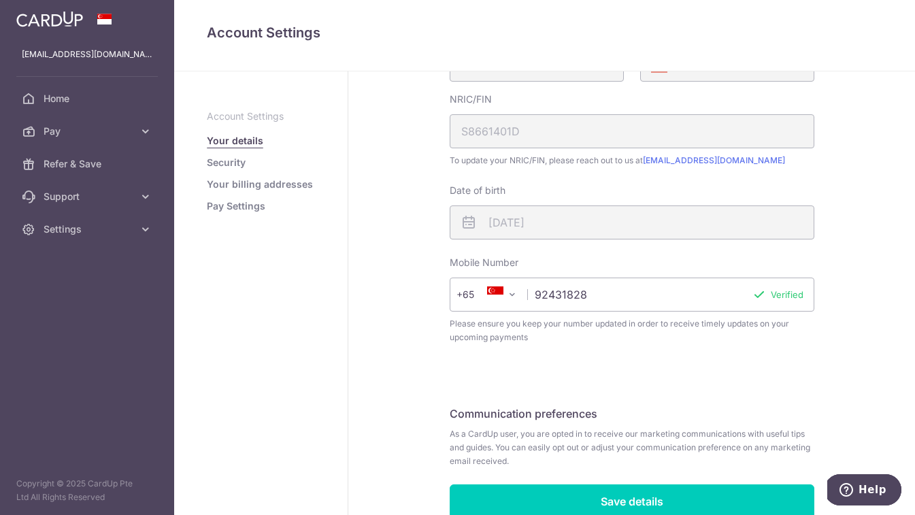
scroll to position [358, 0]
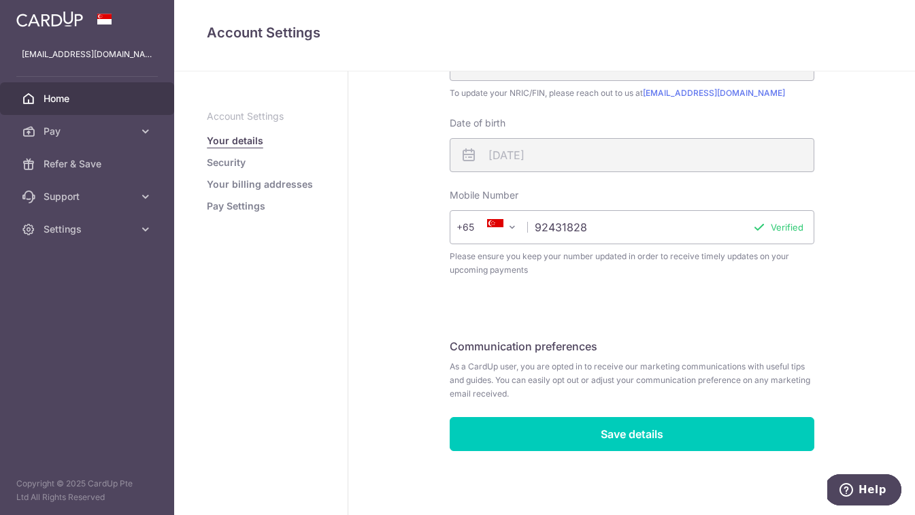
click at [56, 101] on span "Home" at bounding box center [89, 99] width 90 height 14
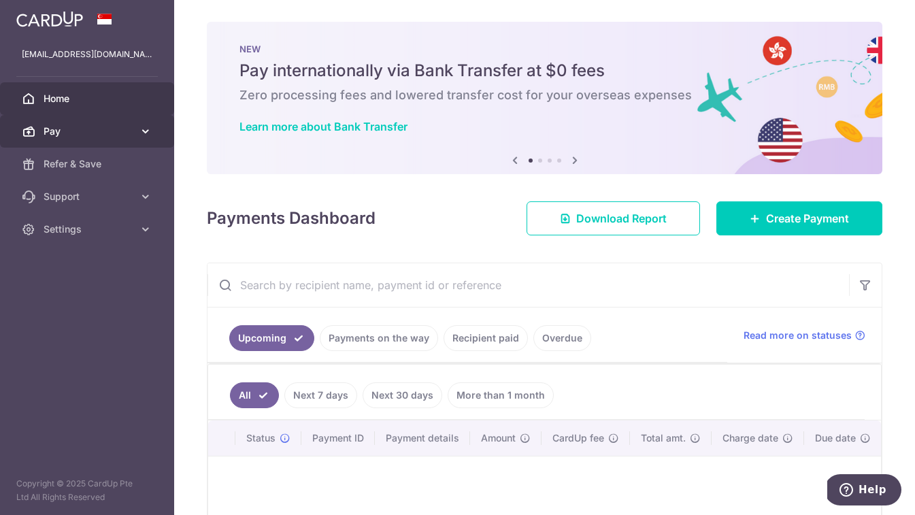
click at [80, 135] on span "Pay" at bounding box center [89, 131] width 90 height 14
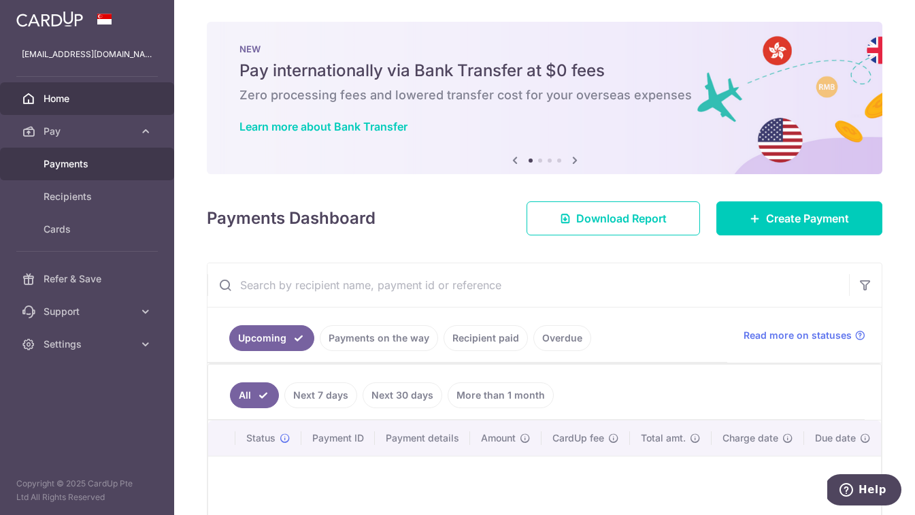
click at [80, 165] on span "Payments" at bounding box center [89, 164] width 90 height 14
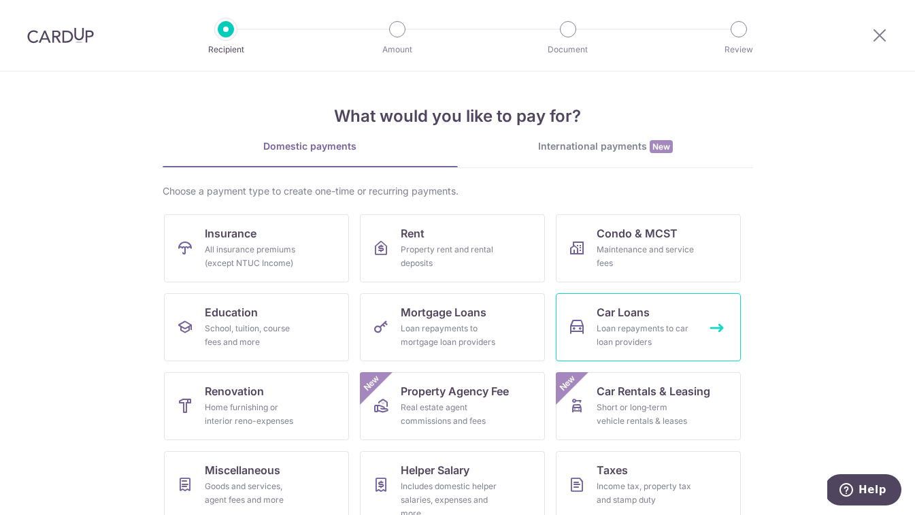
scroll to position [94, 0]
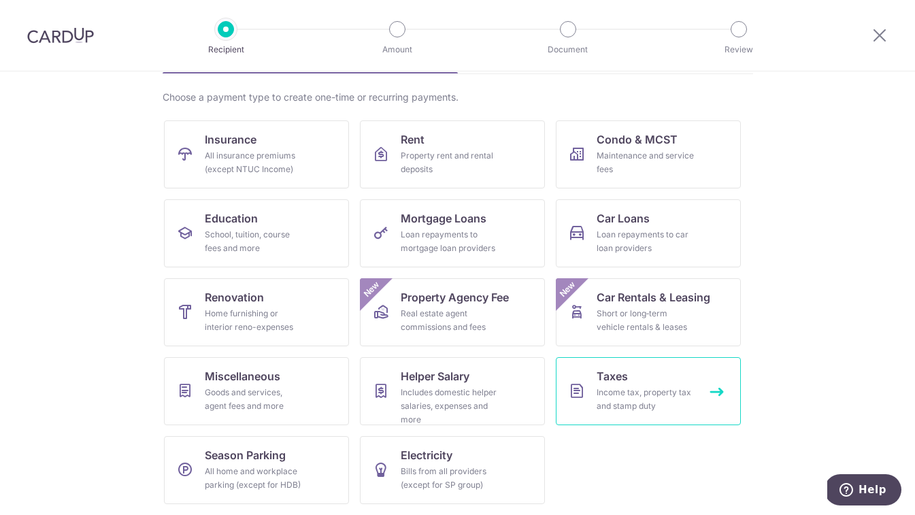
click at [606, 394] on div "Income tax, property tax and stamp duty" at bounding box center [646, 399] width 98 height 27
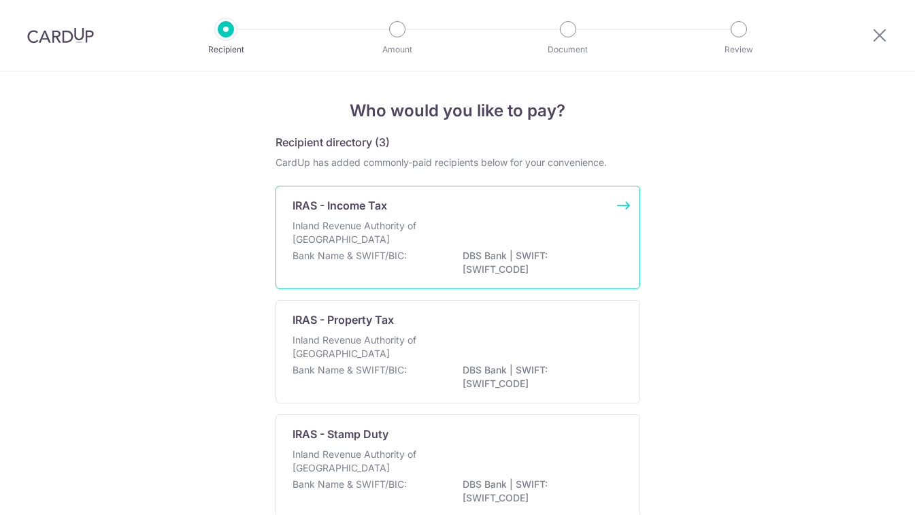
click at [435, 228] on p "Inland Revenue Authority of [GEOGRAPHIC_DATA]" at bounding box center [364, 232] width 144 height 27
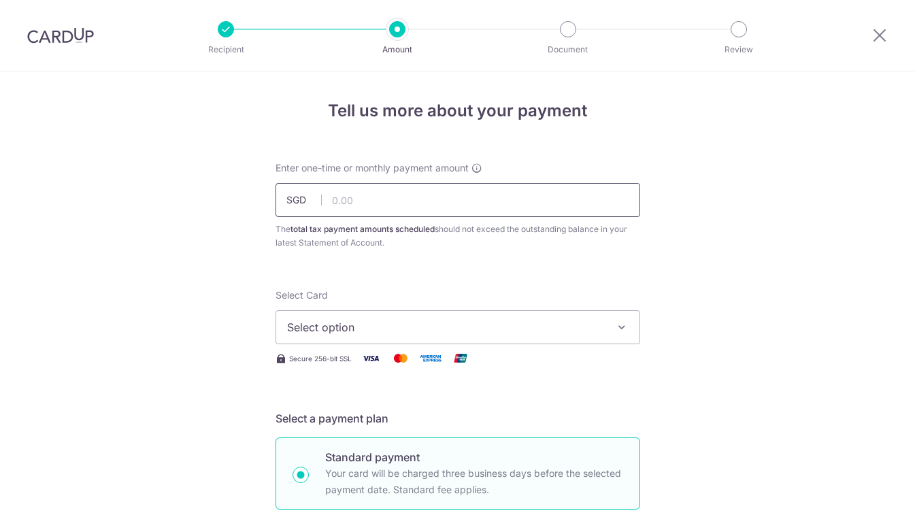
click at [420, 212] on input "text" at bounding box center [457, 200] width 365 height 34
type input "2,285.92"
click at [400, 333] on span "Select option" at bounding box center [445, 327] width 317 height 16
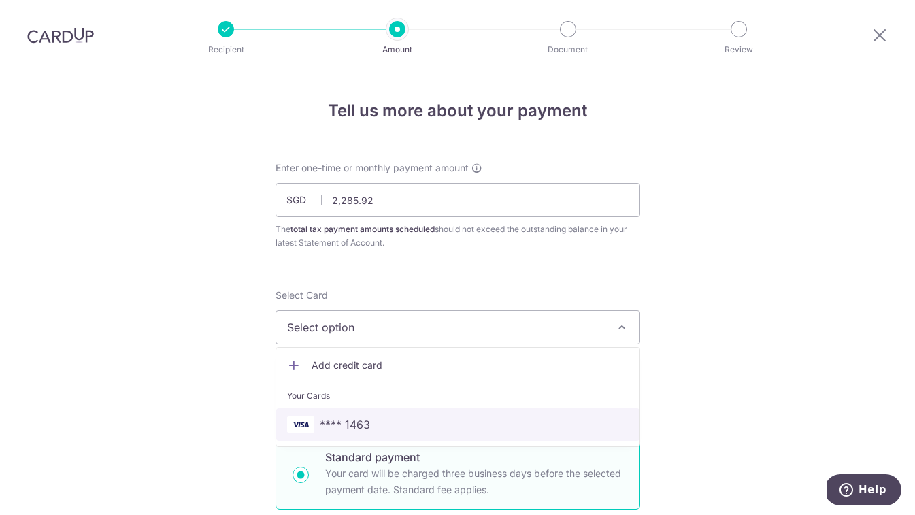
click at [374, 423] on span "**** 1463" at bounding box center [457, 424] width 341 height 16
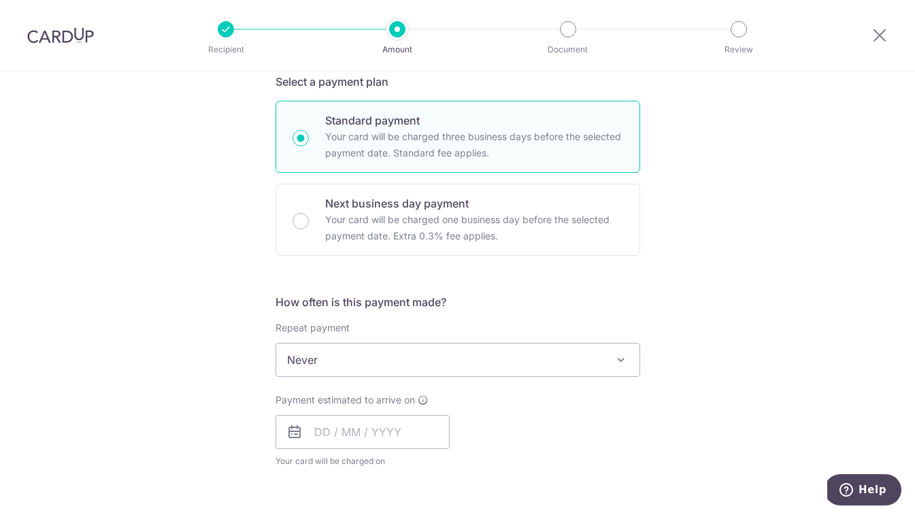
scroll to position [346, 0]
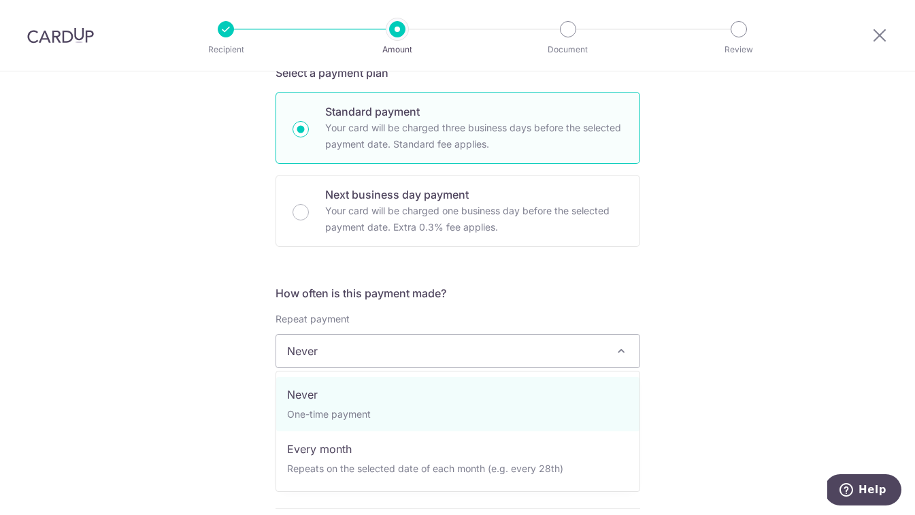
click at [341, 348] on span "Never" at bounding box center [457, 351] width 363 height 33
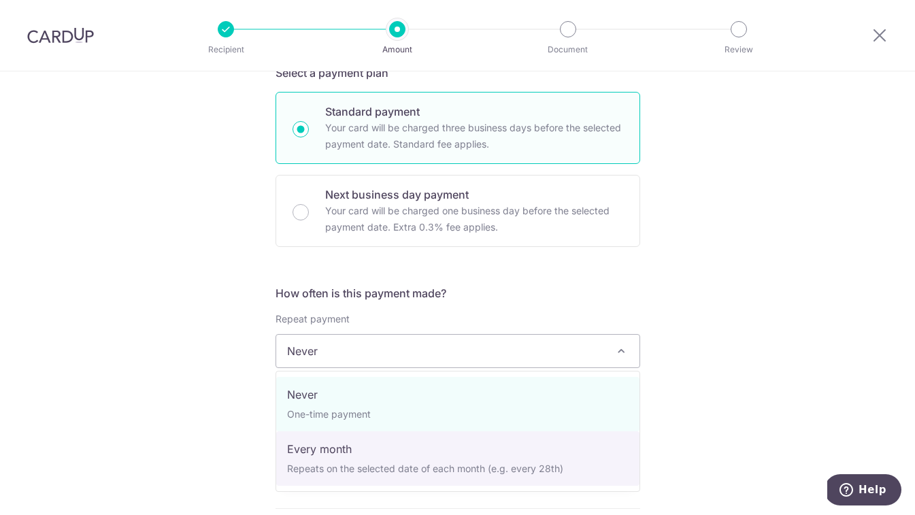
select select "3"
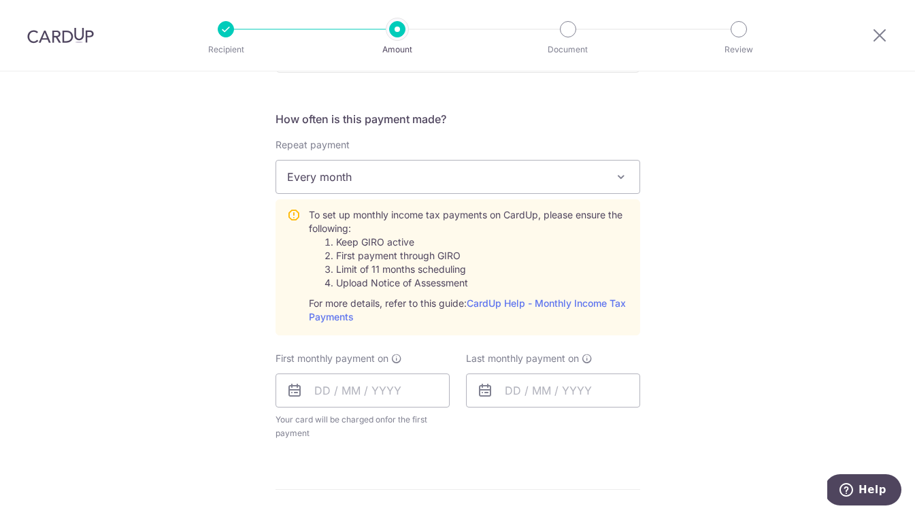
scroll to position [521, 0]
click at [367, 385] on input "text" at bounding box center [362, 389] width 174 height 34
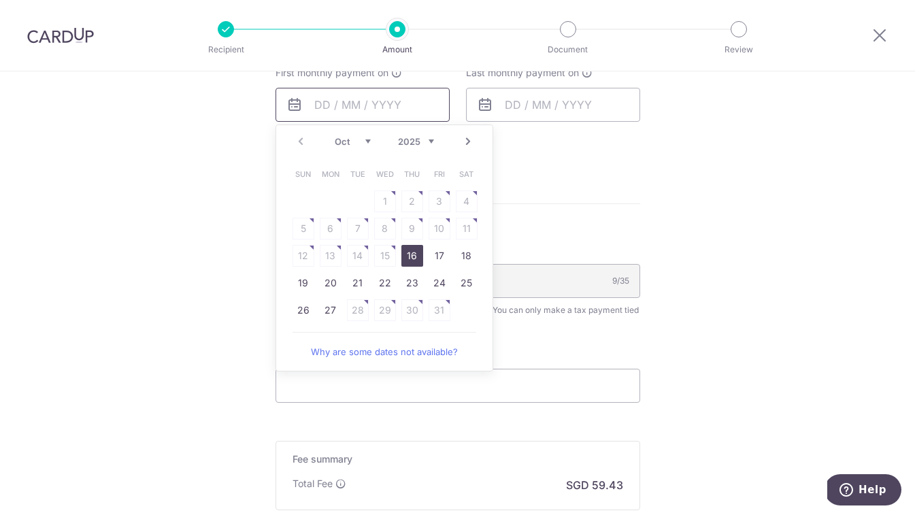
scroll to position [807, 0]
click at [443, 280] on link "24" at bounding box center [440, 281] width 22 height 22
type input "24/10/2025"
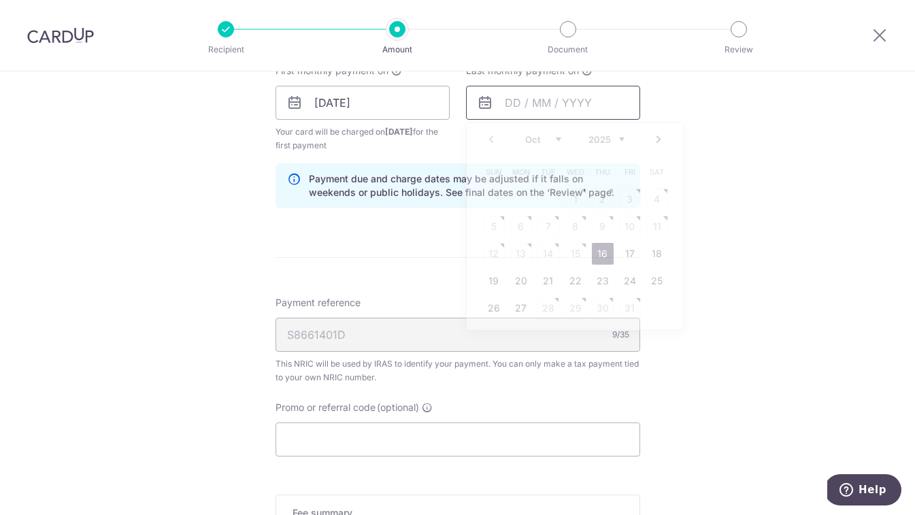
click at [597, 103] on input "text" at bounding box center [553, 103] width 174 height 34
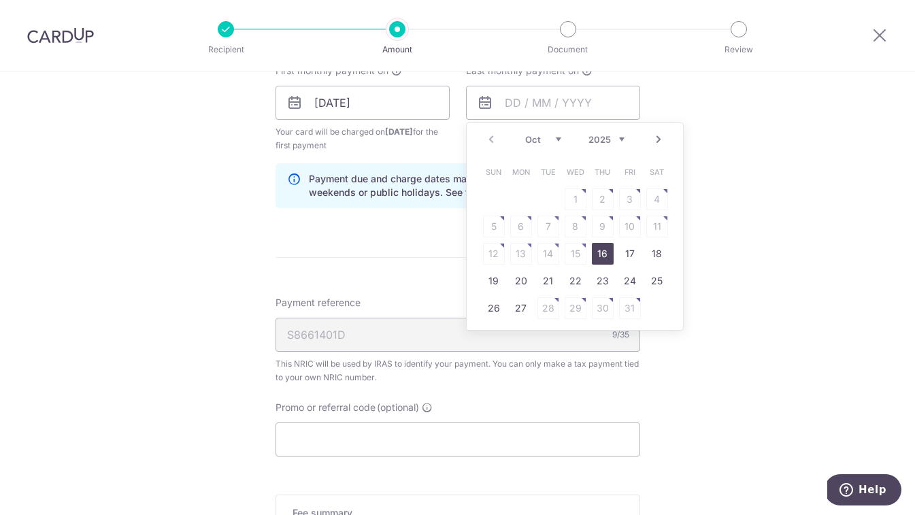
click at [661, 136] on link "Next" at bounding box center [658, 139] width 16 height 16
click at [569, 283] on link "24" at bounding box center [576, 281] width 22 height 22
type input "24/12/2025"
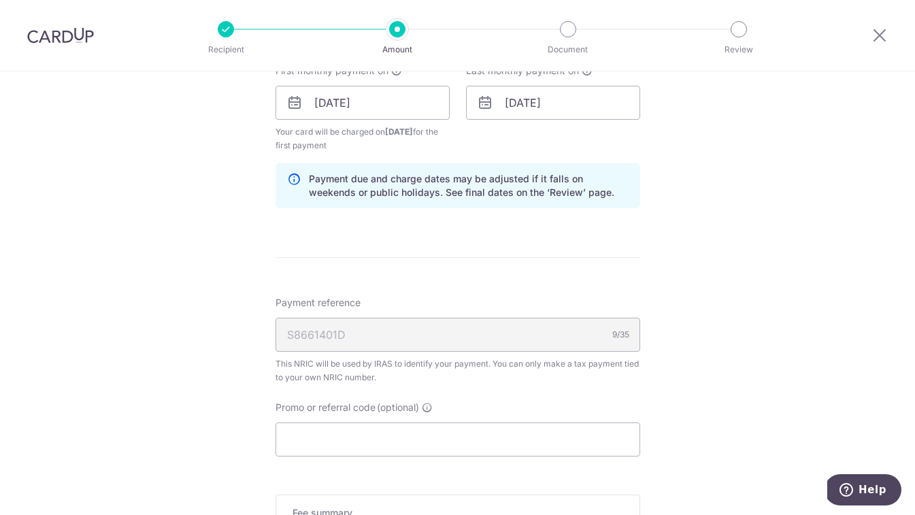
click at [711, 206] on div "Tell us more about your payment Enter one-time or monthly payment amount SGD 2,…" at bounding box center [457, 1] width 915 height 1474
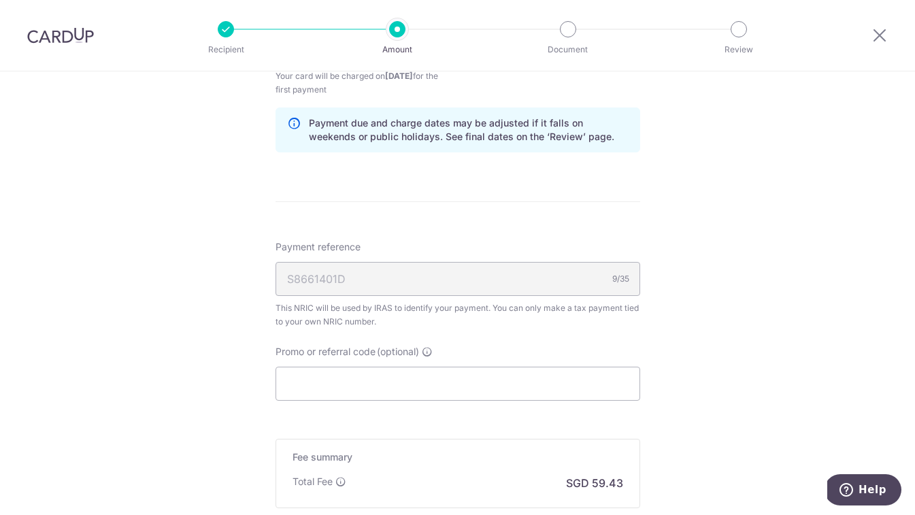
scroll to position [869, 0]
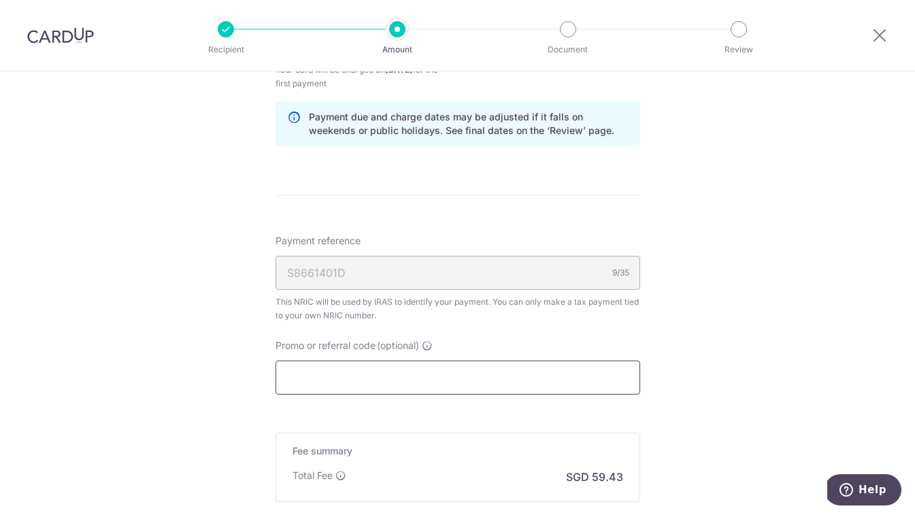
click at [377, 388] on input "Promo or referral code (optional)" at bounding box center [457, 377] width 365 height 34
paste input "VTAX25R"
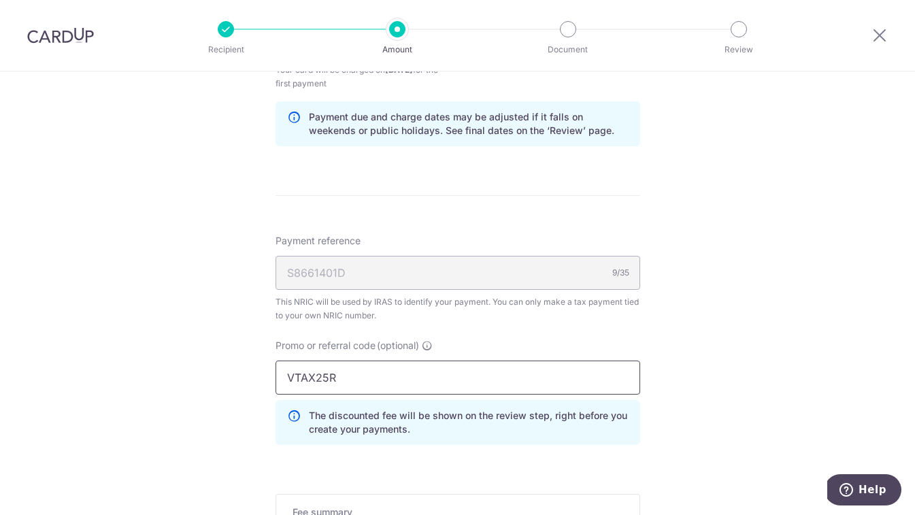
type input "VTAX25R"
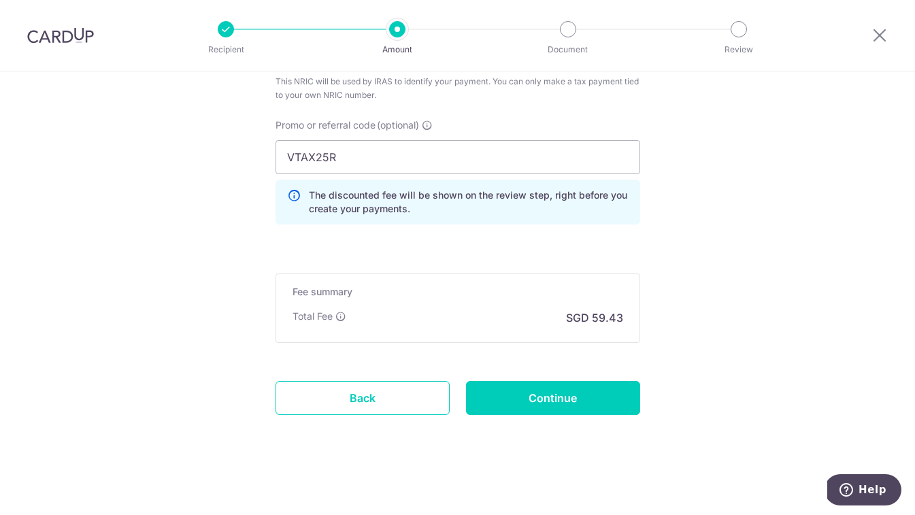
scroll to position [1092, 0]
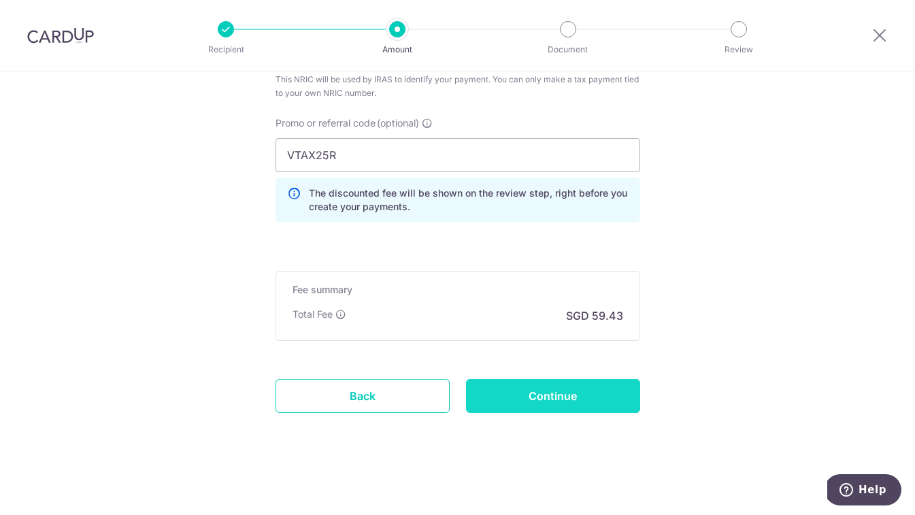
click at [575, 398] on input "Continue" at bounding box center [553, 396] width 174 height 34
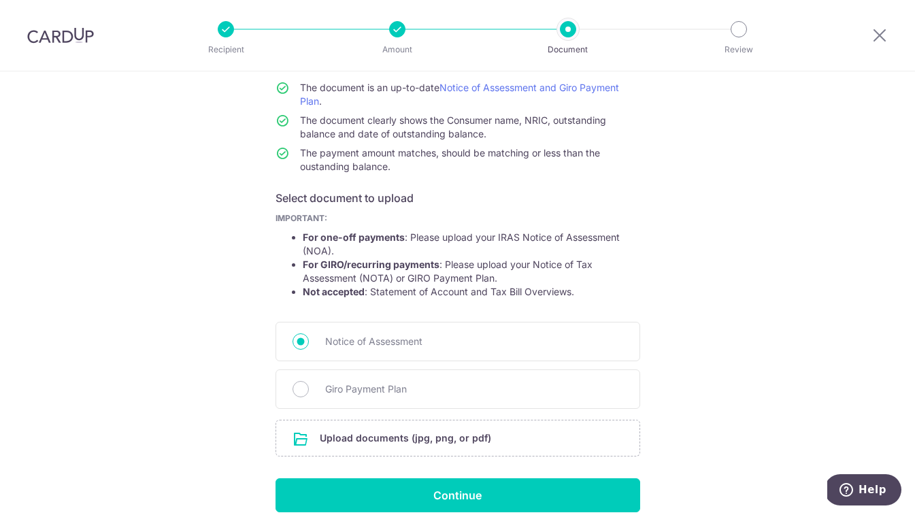
scroll to position [120, 0]
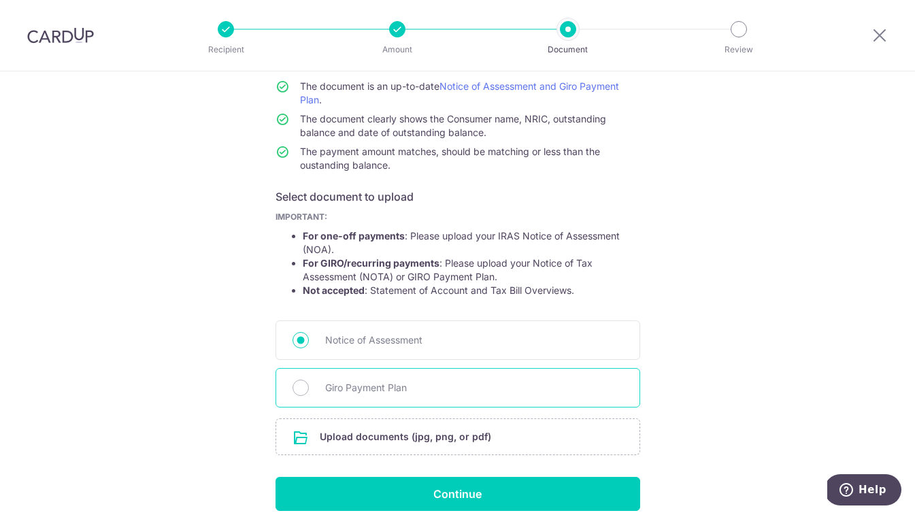
click at [320, 388] on div "Giro Payment Plan" at bounding box center [457, 387] width 365 height 39
click at [297, 388] on input "Giro Payment Plan" at bounding box center [300, 388] width 16 height 16
radio input "true"
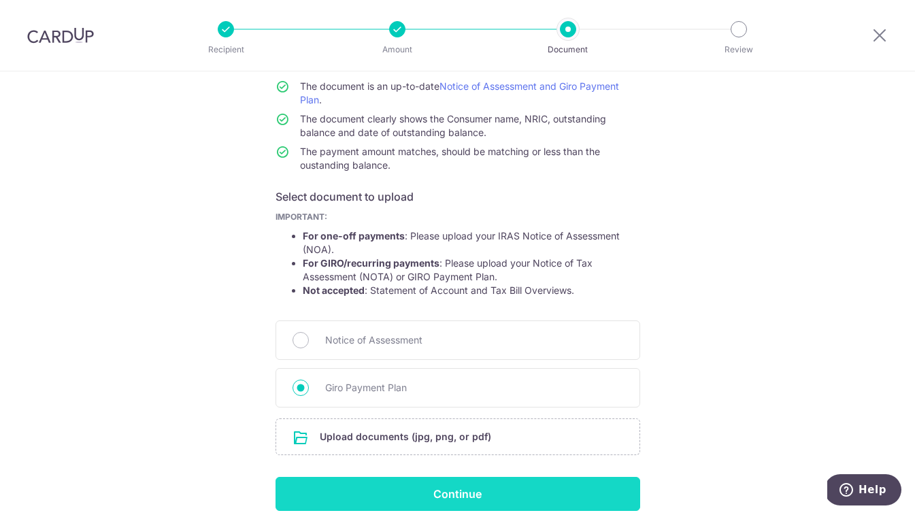
click at [454, 497] on input "Continue" at bounding box center [457, 494] width 365 height 34
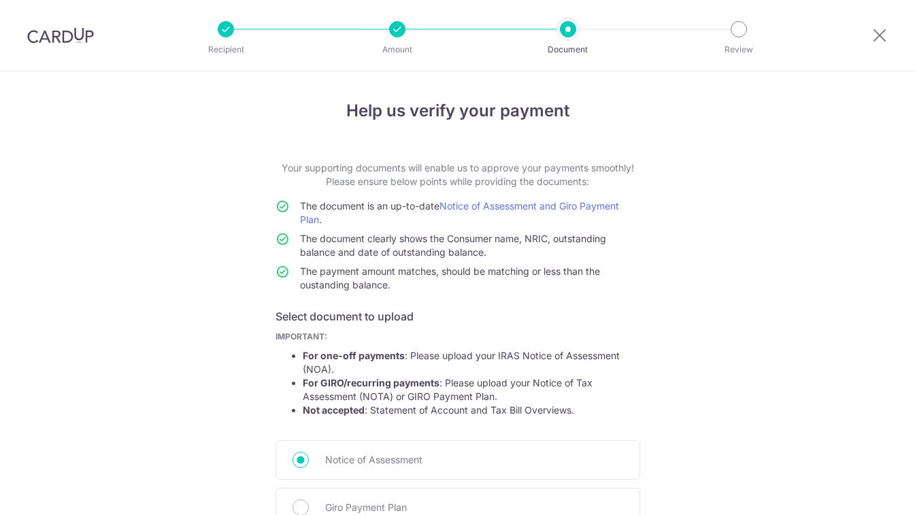
scroll to position [199, 0]
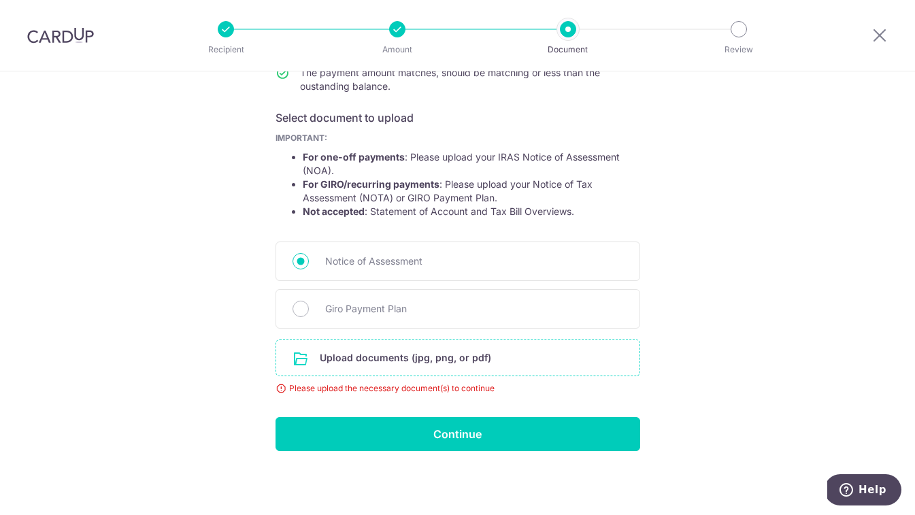
click at [426, 357] on input "file" at bounding box center [457, 357] width 363 height 35
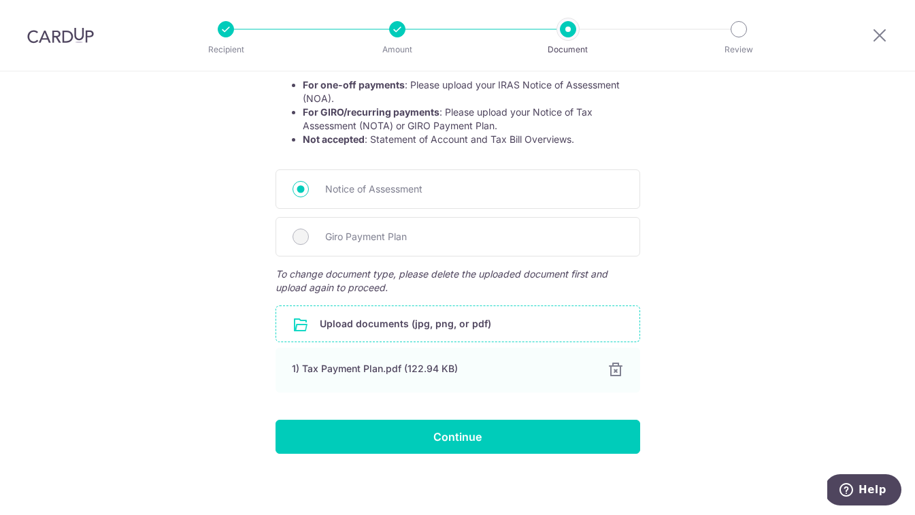
scroll to position [273, 0]
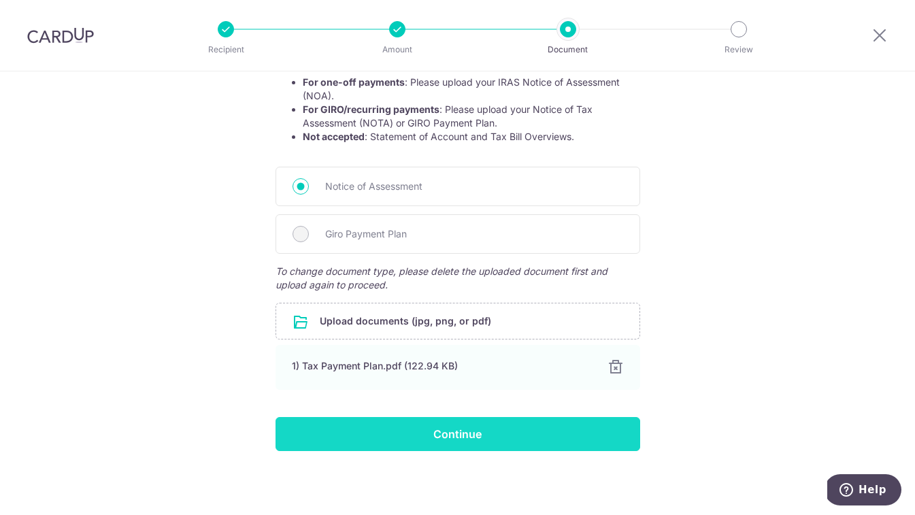
click at [500, 434] on input "Continue" at bounding box center [457, 434] width 365 height 34
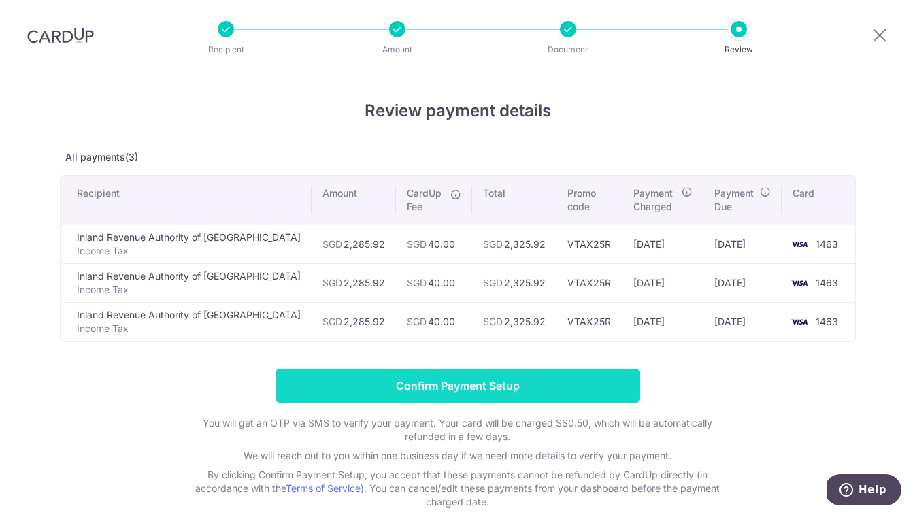
click at [498, 386] on input "Confirm Payment Setup" at bounding box center [457, 386] width 365 height 34
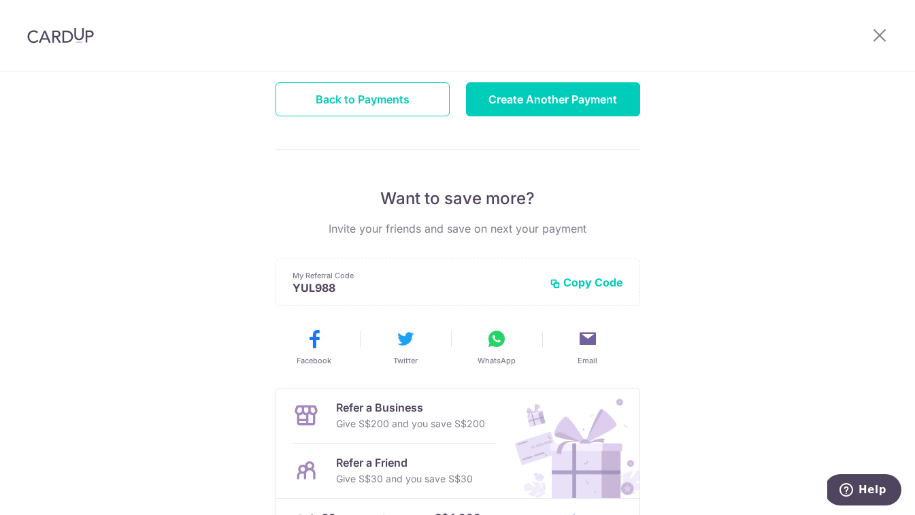
scroll to position [184, 0]
